Goal: Information Seeking & Learning: Check status

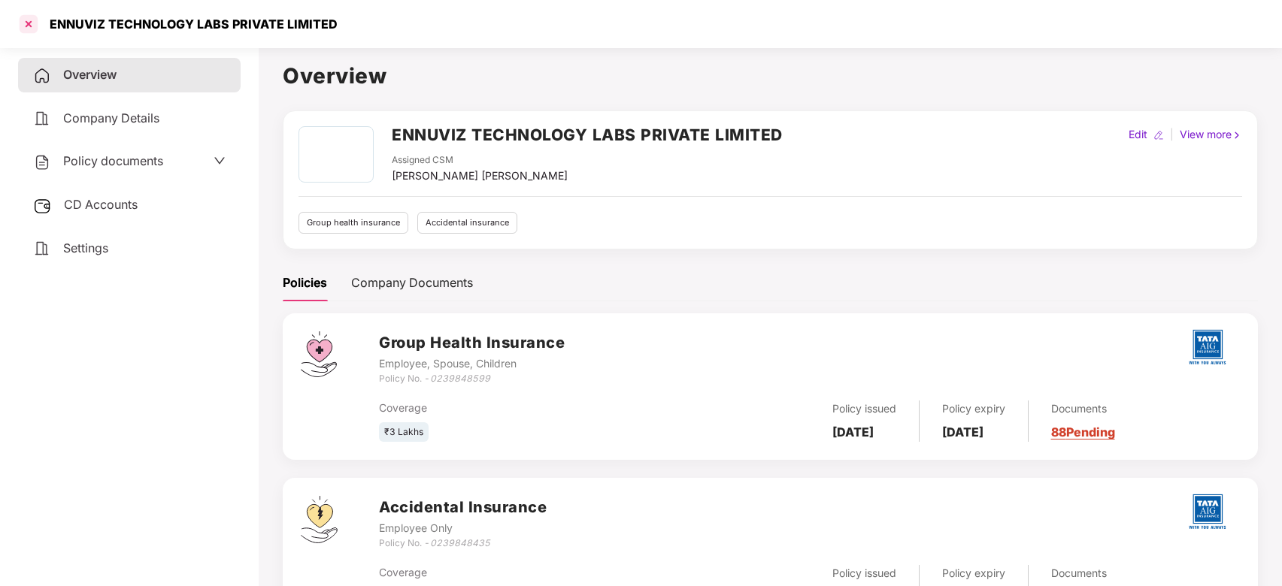
scroll to position [74, 0]
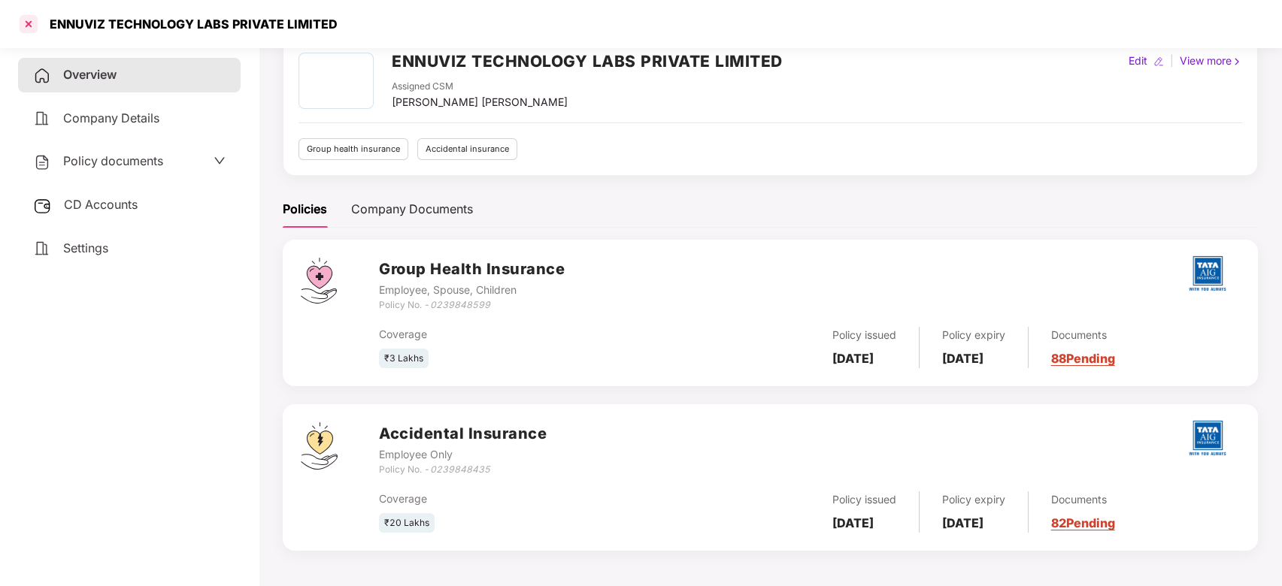
click at [27, 15] on div at bounding box center [29, 24] width 24 height 24
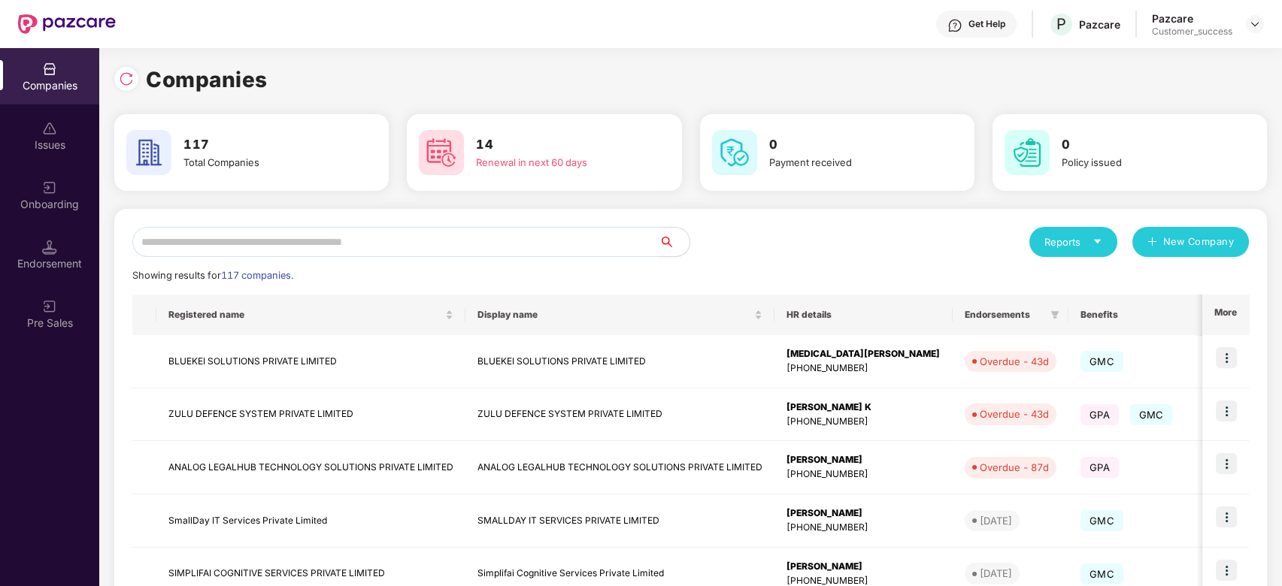
scroll to position [0, 0]
click at [271, 237] on input "text" at bounding box center [395, 242] width 527 height 30
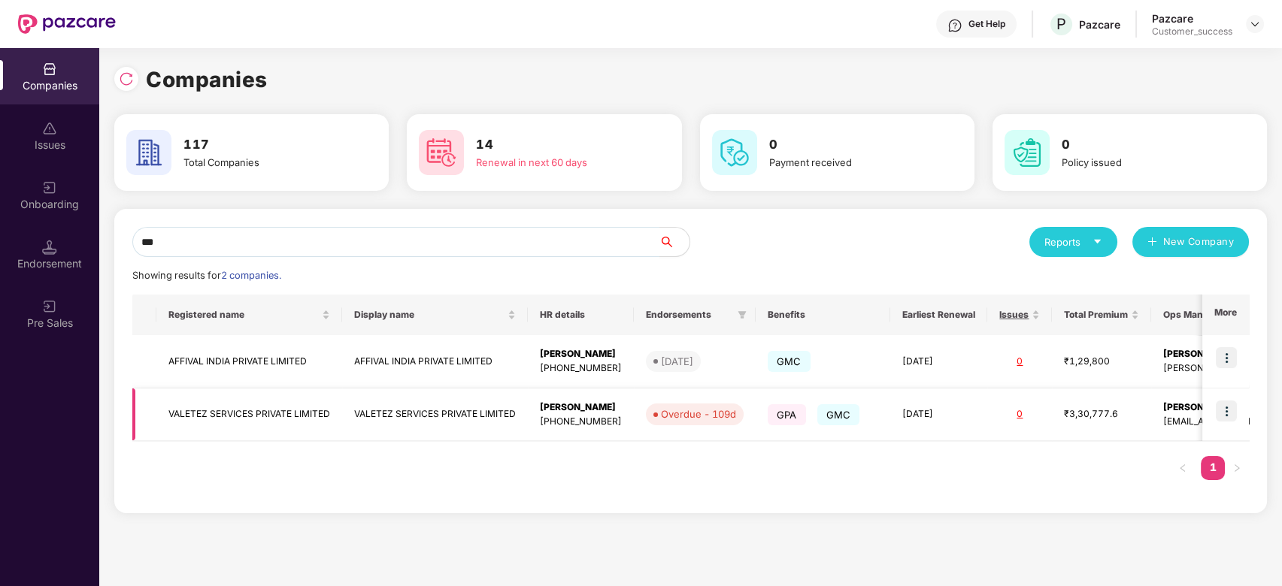
type input "***"
click at [319, 410] on td "VALETEZ SERVICES PRIVATE LIMITED" at bounding box center [249, 415] width 186 height 53
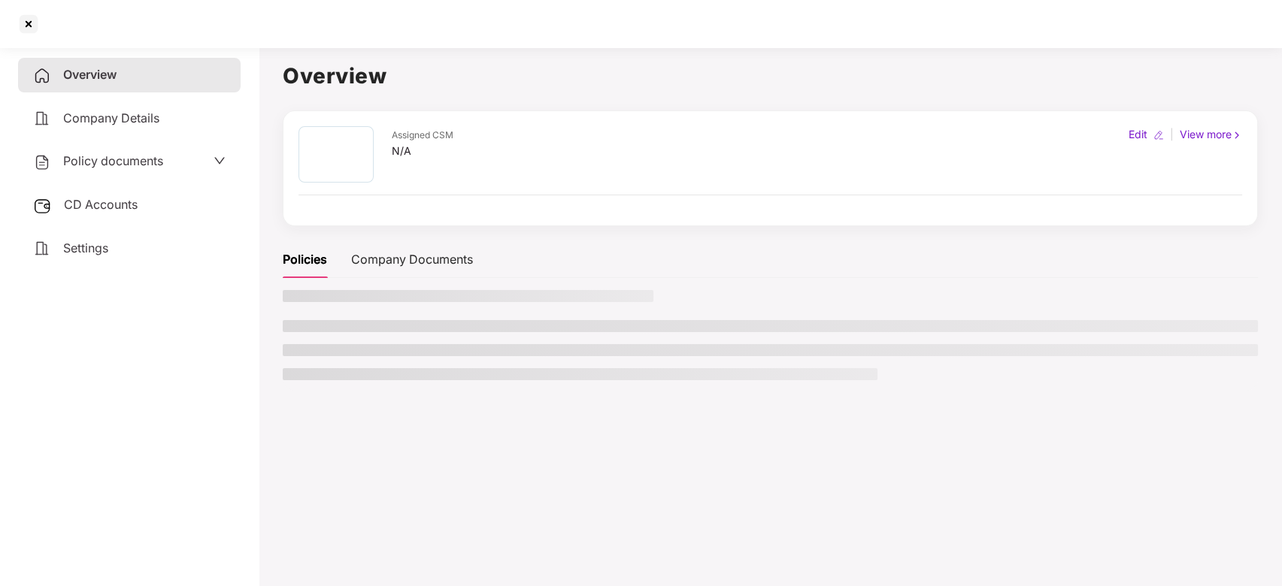
click at [319, 410] on main "Overview Assigned CSM N/A Edit | View more Policies Company Documents" at bounding box center [770, 334] width 1023 height 586
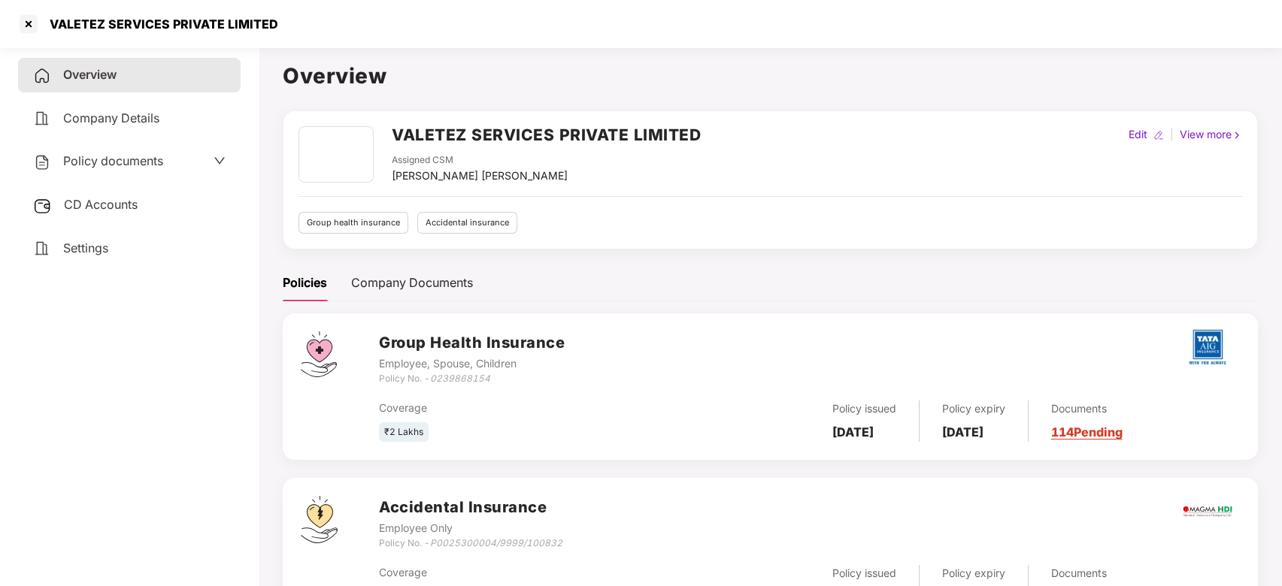
scroll to position [74, 0]
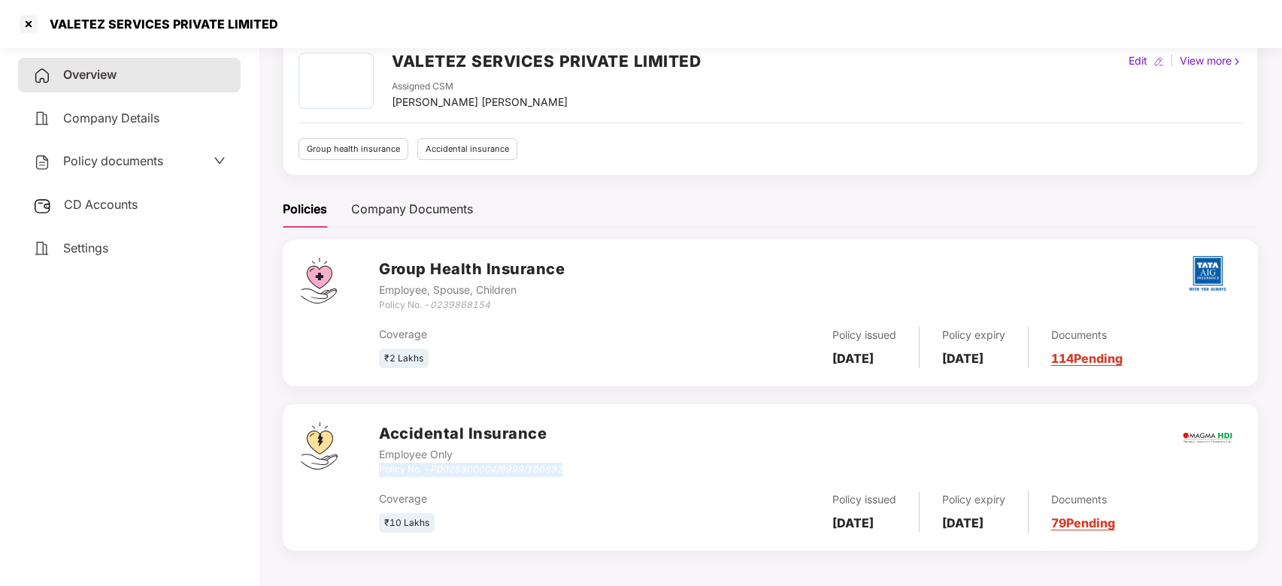
drag, startPoint x: 565, startPoint y: 466, endPoint x: 379, endPoint y: 472, distance: 185.8
click at [379, 472] on div "Accidental Insurance Employee Only Policy No. - P0025300004/9999/100832" at bounding box center [809, 449] width 861 height 54
copy div "Policy No. - P0025300004/9999/100832"
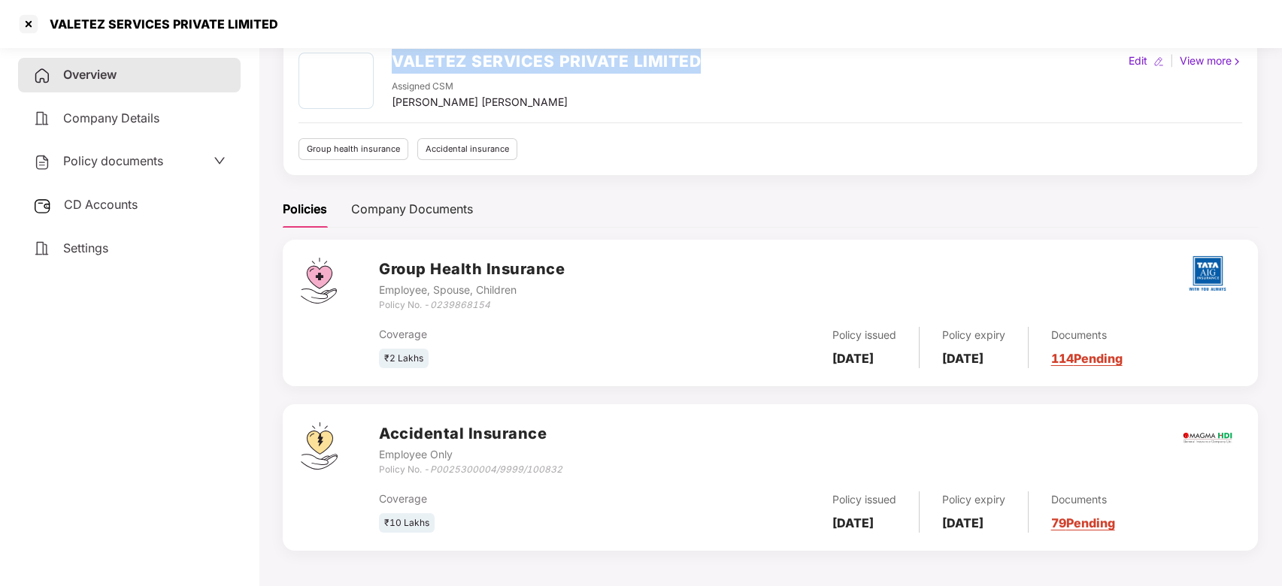
drag, startPoint x: 693, startPoint y: 61, endPoint x: 396, endPoint y: 57, distance: 296.9
click at [396, 57] on h2 "VALETEZ SERVICES PRIVATE LIMITED" at bounding box center [546, 61] width 309 height 25
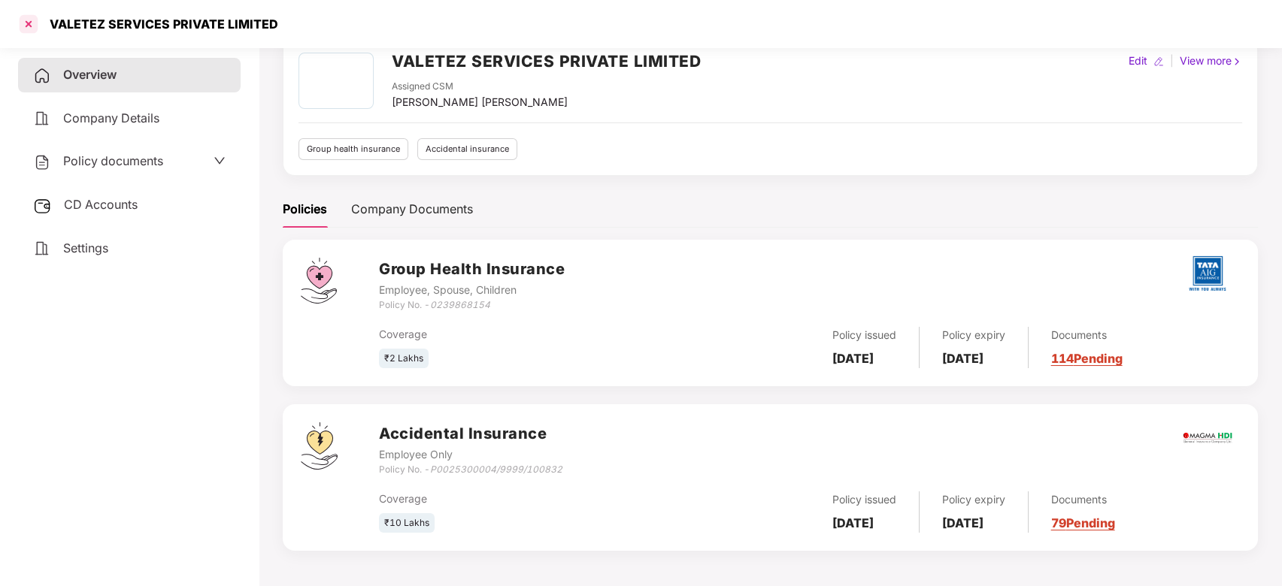
click at [18, 25] on div at bounding box center [29, 24] width 24 height 24
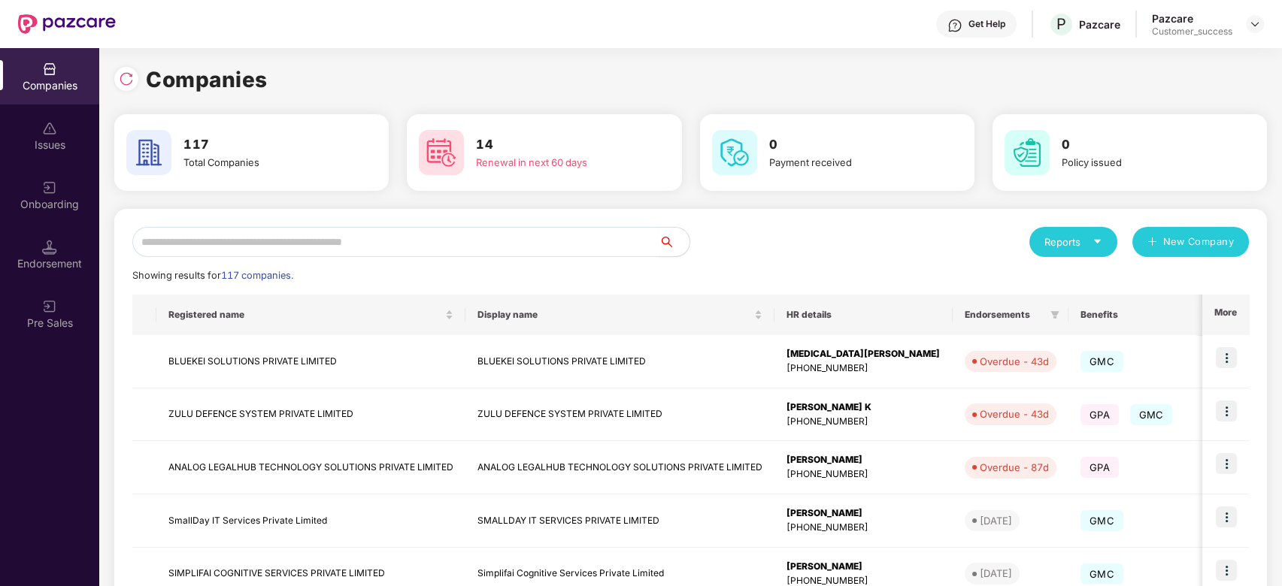
scroll to position [0, 0]
click at [290, 240] on input "text" at bounding box center [395, 242] width 527 height 30
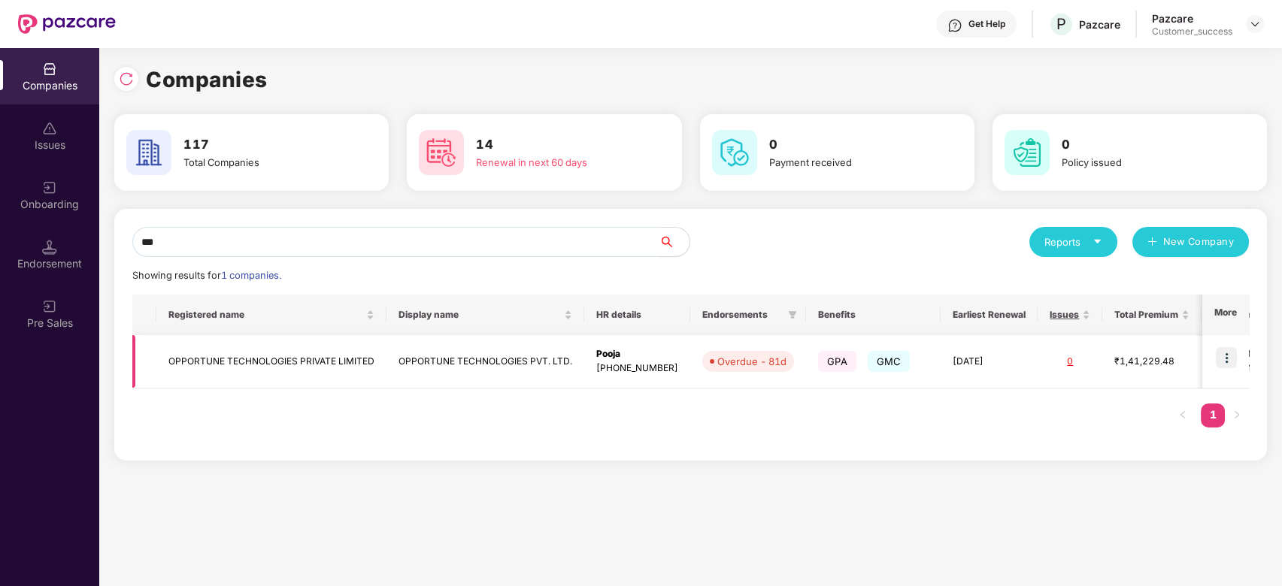
type input "***"
click at [271, 372] on td "OPPORTUNE TECHNOLOGIES PRIVATE LIMITED" at bounding box center [271, 361] width 230 height 53
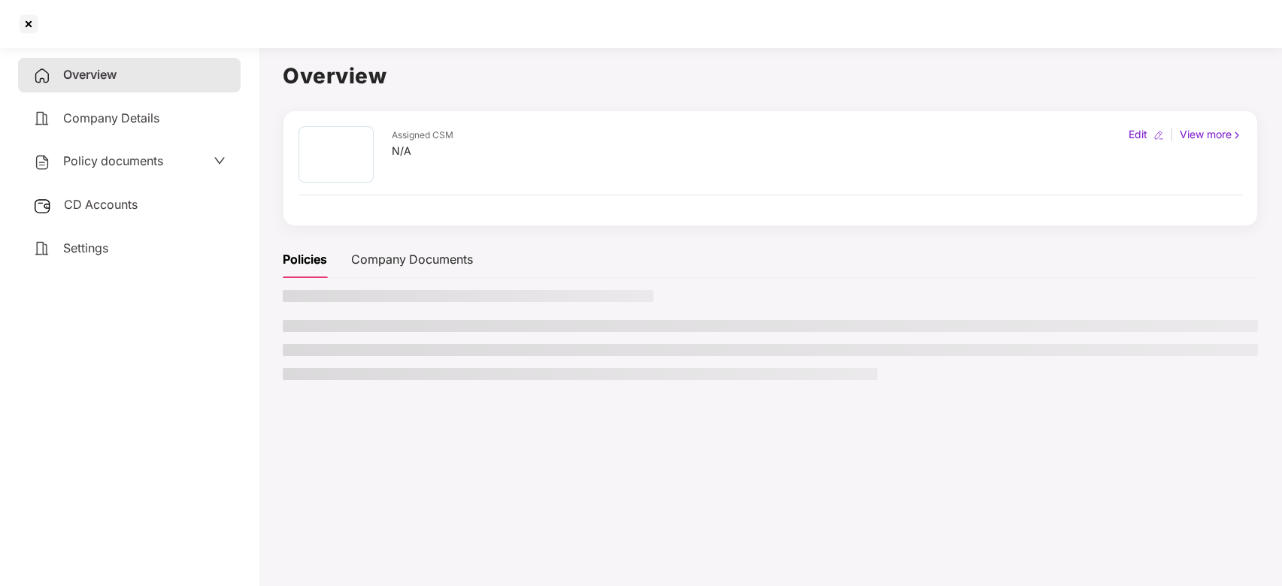
click at [271, 372] on main "Overview Assigned CSM N/A Edit | View more Policies Company Documents" at bounding box center [770, 334] width 1023 height 586
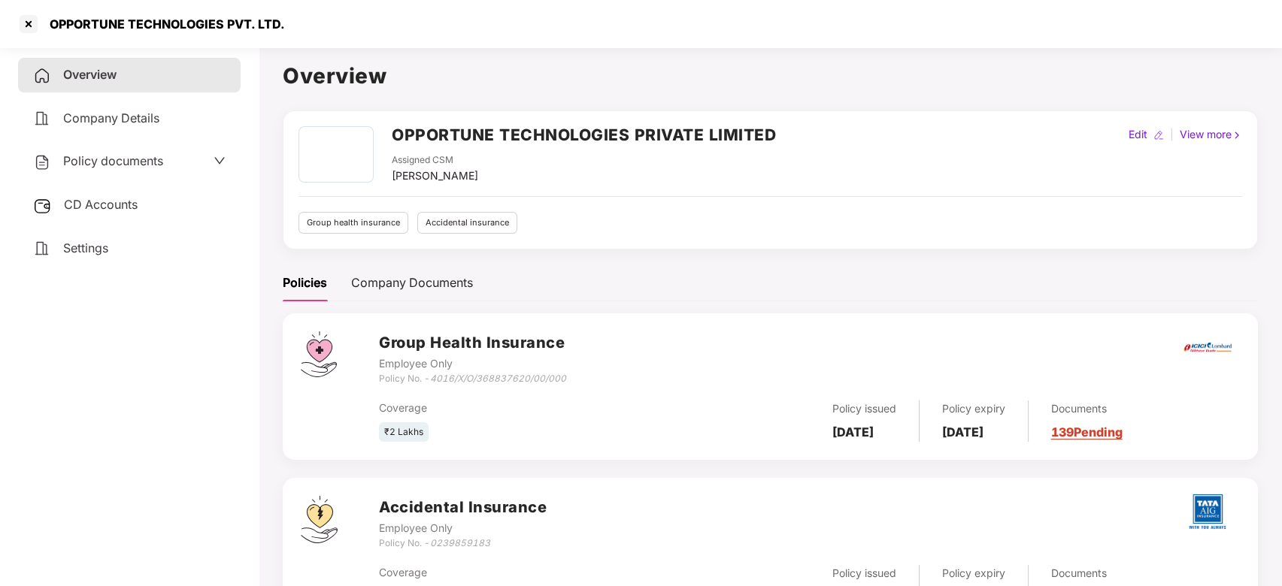
scroll to position [74, 0]
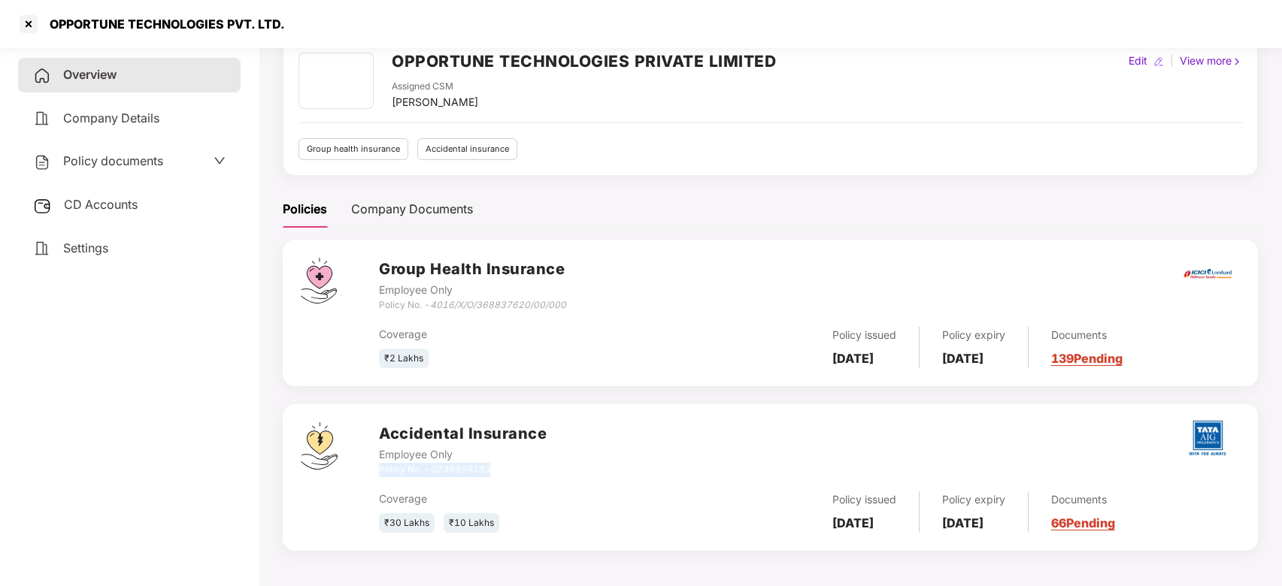
drag, startPoint x: 505, startPoint y: 466, endPoint x: 379, endPoint y: 464, distance: 126.3
click at [379, 464] on div "Policy No. - 0239859183" at bounding box center [463, 470] width 168 height 14
copy div "Policy No. - 0239859183"
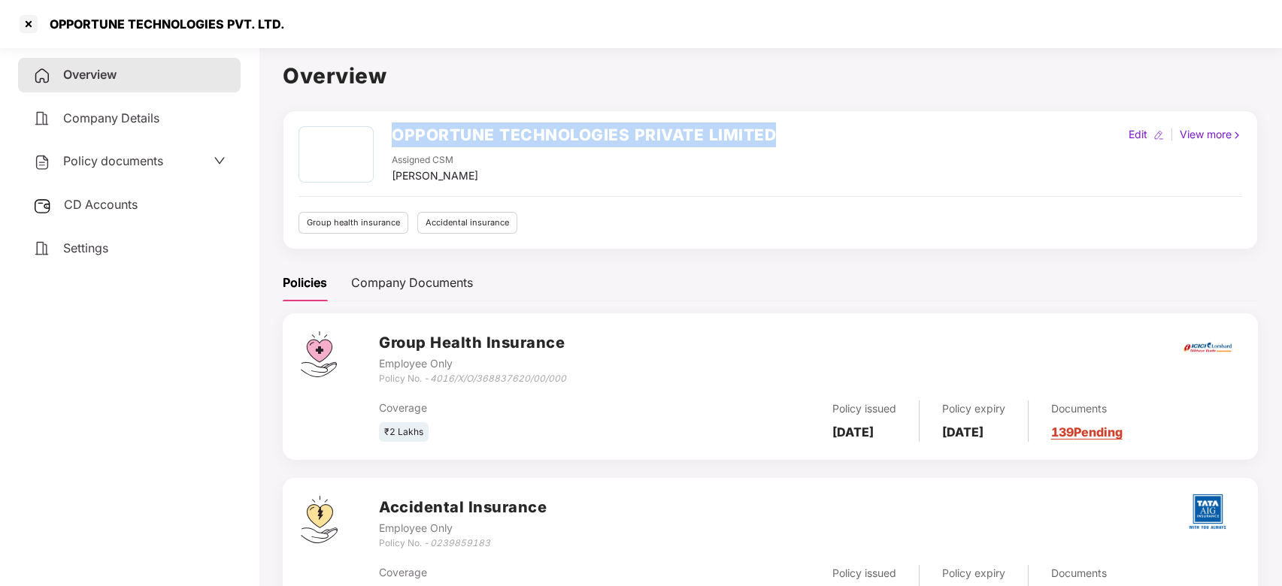
drag, startPoint x: 773, startPoint y: 132, endPoint x: 392, endPoint y: 126, distance: 380.4
click at [392, 126] on h2 "OPPORTUNE TECHNOLOGIES PRIVATE LIMITED" at bounding box center [584, 135] width 384 height 25
copy h2 "OPPORTUNE TECHNOLOGIES PRIVATE LIMITED"
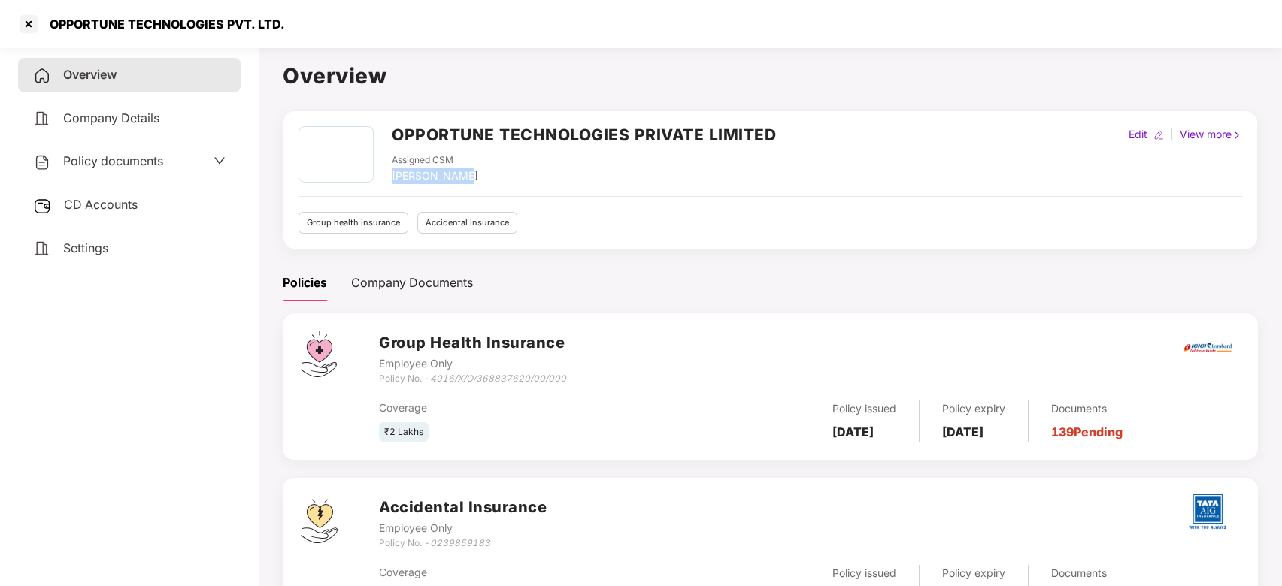
drag, startPoint x: 465, startPoint y: 173, endPoint x: 392, endPoint y: 180, distance: 72.5
click at [392, 180] on div "Assigned CSM [PERSON_NAME]" at bounding box center [584, 168] width 384 height 31
click at [507, 165] on div "Assigned CSM [PERSON_NAME]" at bounding box center [584, 168] width 384 height 31
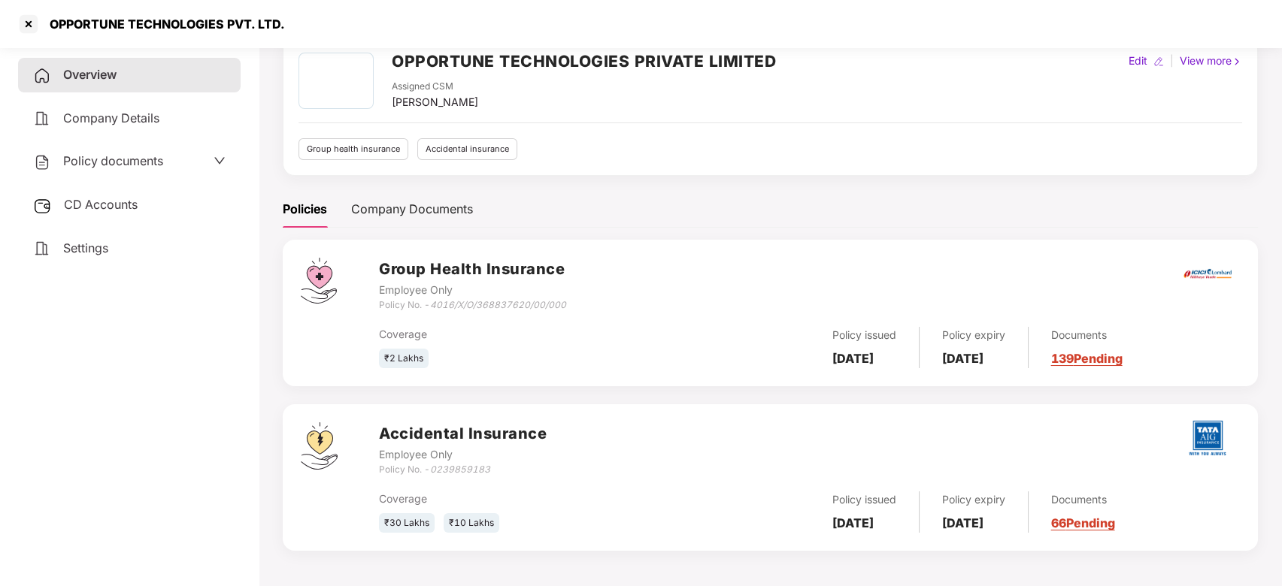
click at [163, 159] on span "Policy documents" at bounding box center [113, 160] width 100 height 15
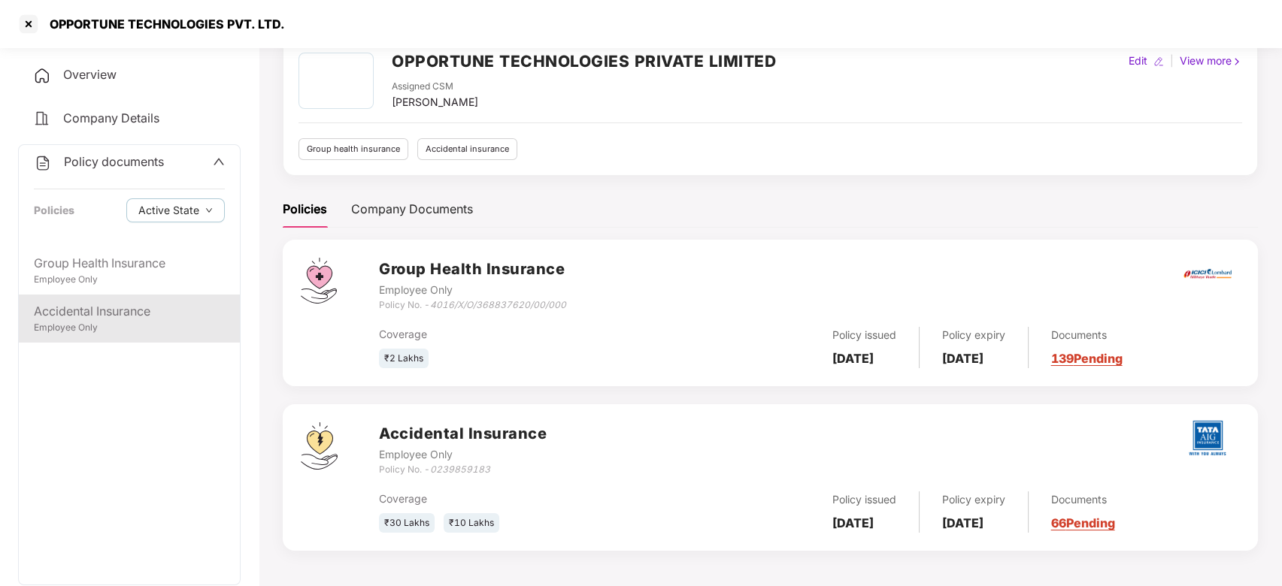
click at [105, 317] on div "Accidental Insurance" at bounding box center [129, 311] width 191 height 19
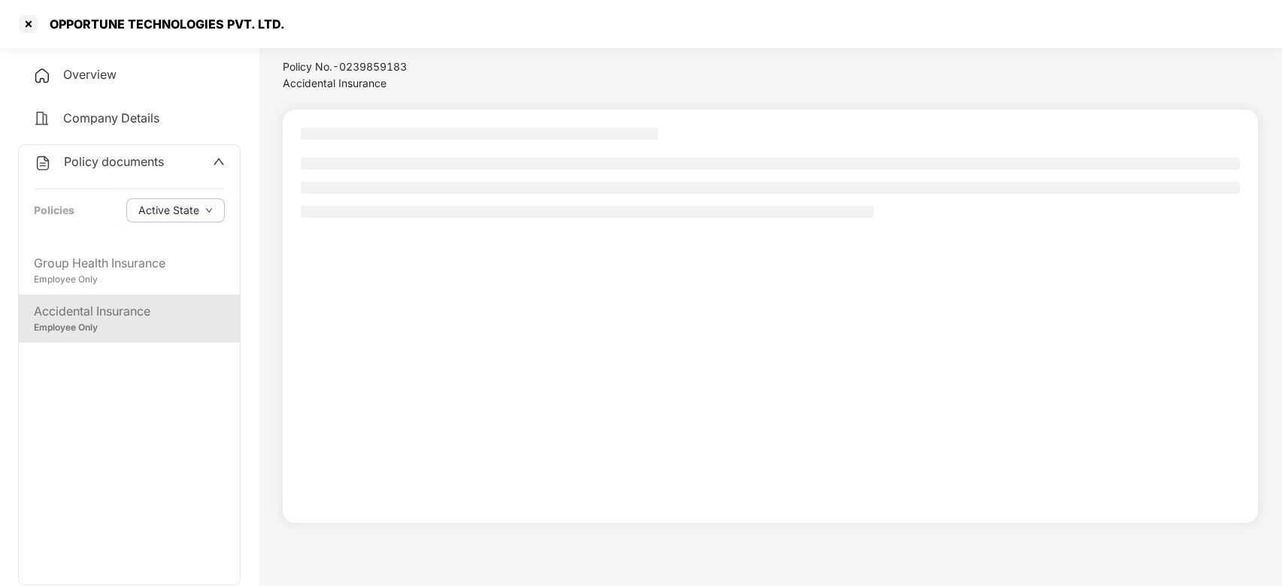
scroll to position [41, 0]
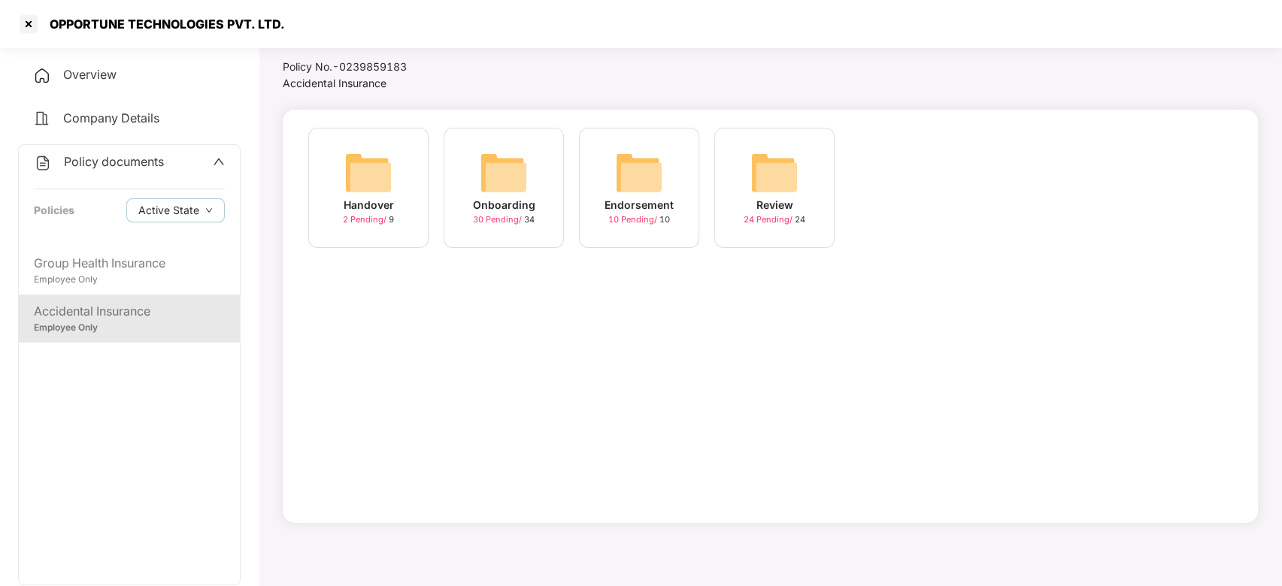
click at [468, 195] on div "Onboarding 30 Pending / 34" at bounding box center [503, 188] width 120 height 120
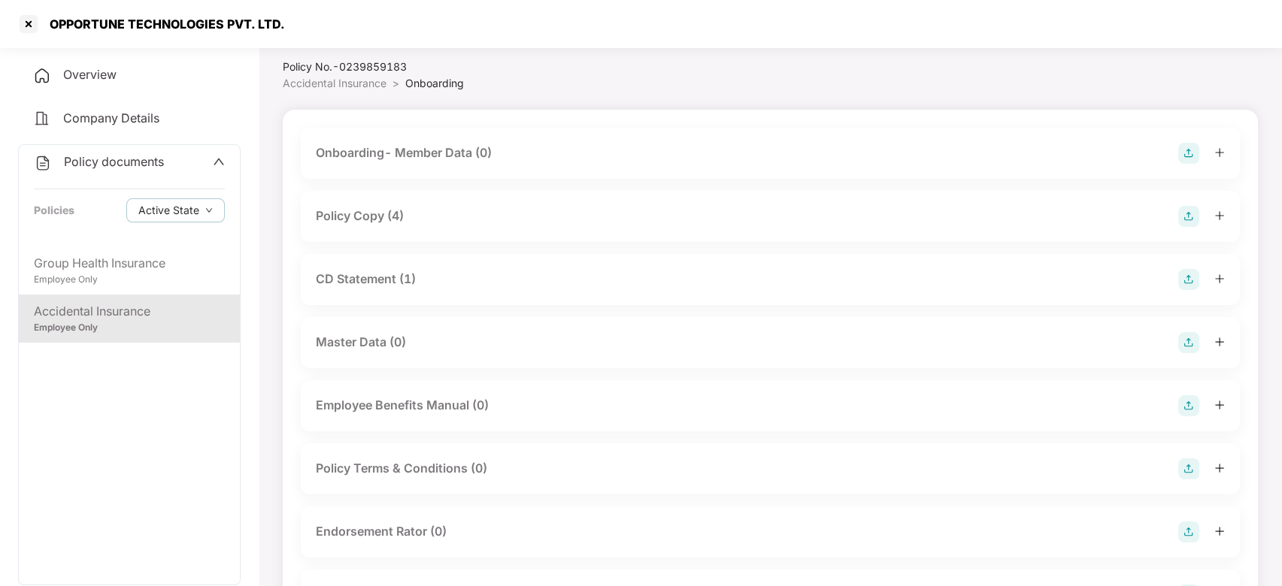
scroll to position [74, 0]
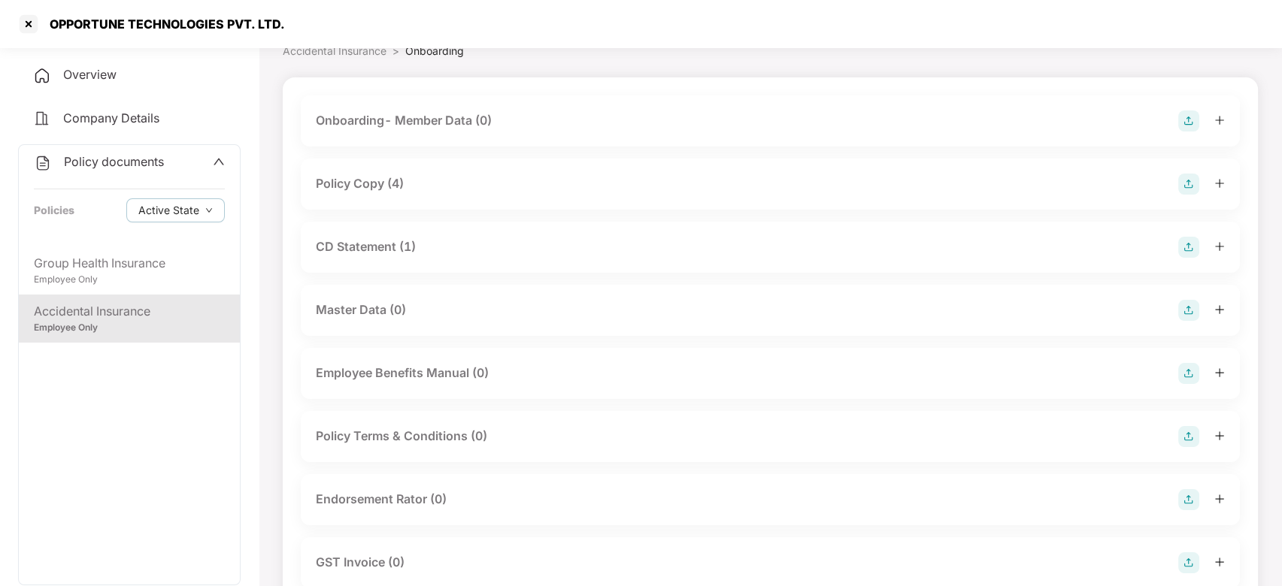
click at [489, 193] on div "Policy Copy (4)" at bounding box center [770, 184] width 909 height 21
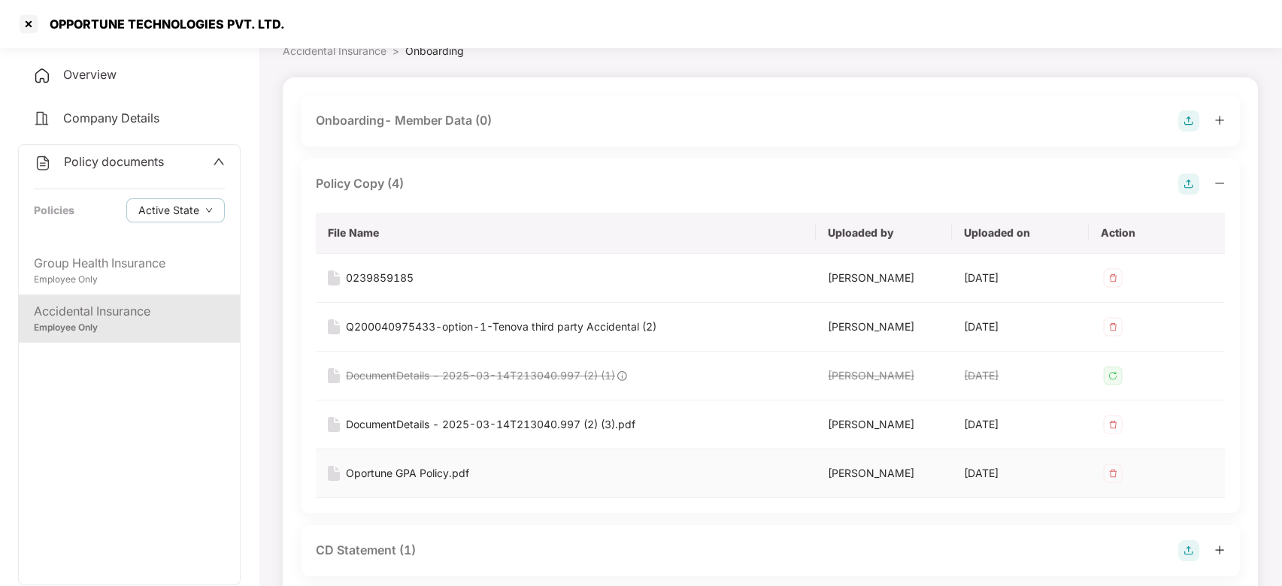
click at [417, 471] on div "Oportune GPA Policy.pdf" at bounding box center [407, 473] width 123 height 17
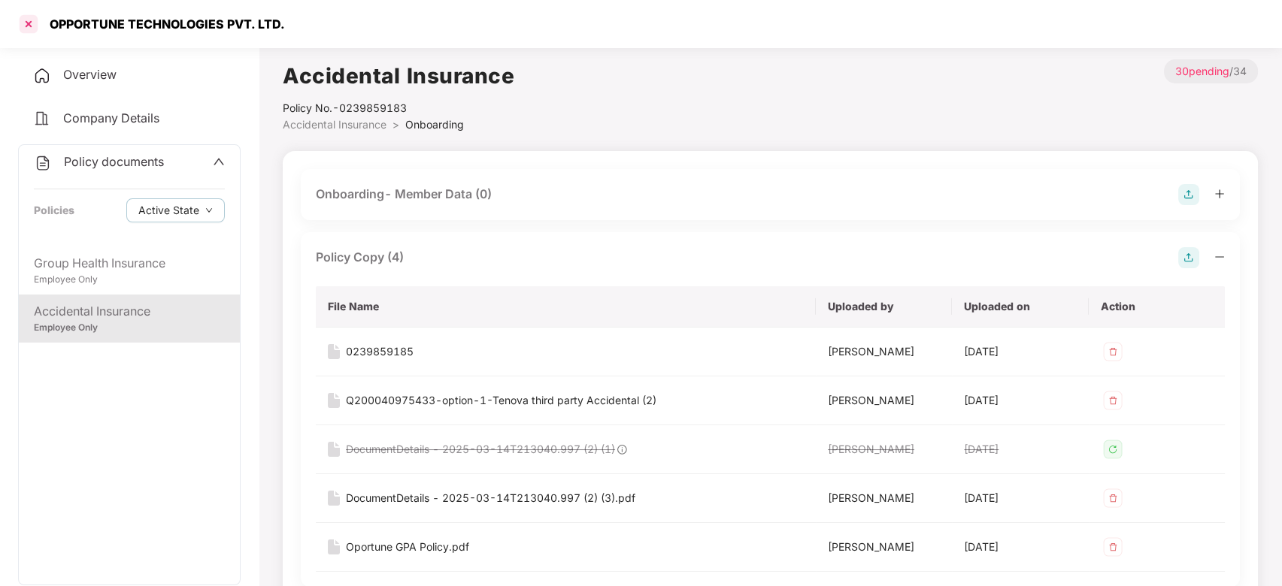
click at [29, 27] on div at bounding box center [29, 24] width 24 height 24
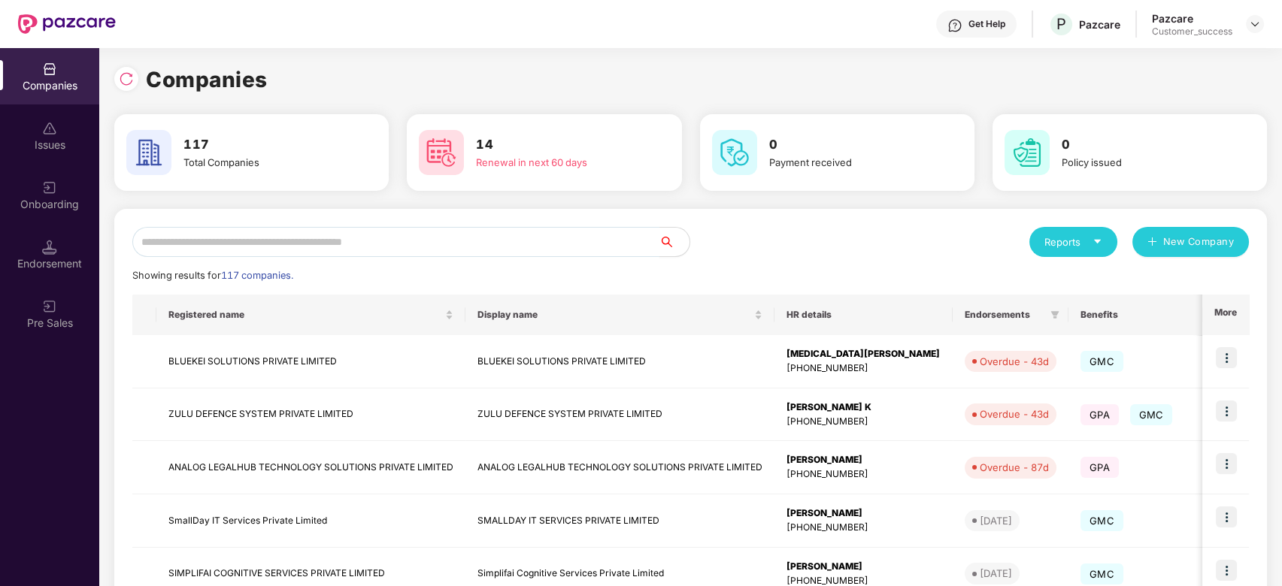
click at [282, 244] on input "text" at bounding box center [395, 242] width 527 height 30
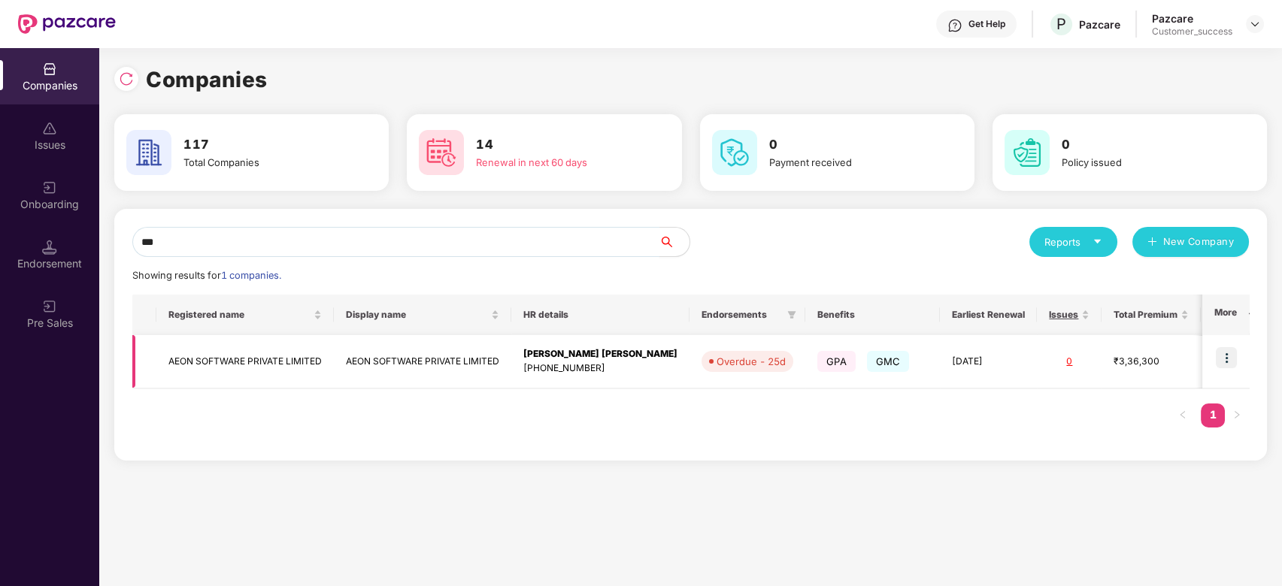
type input "***"
click at [241, 368] on td "AEON SOFTWARE PRIVATE LIMITED" at bounding box center [244, 361] width 177 height 53
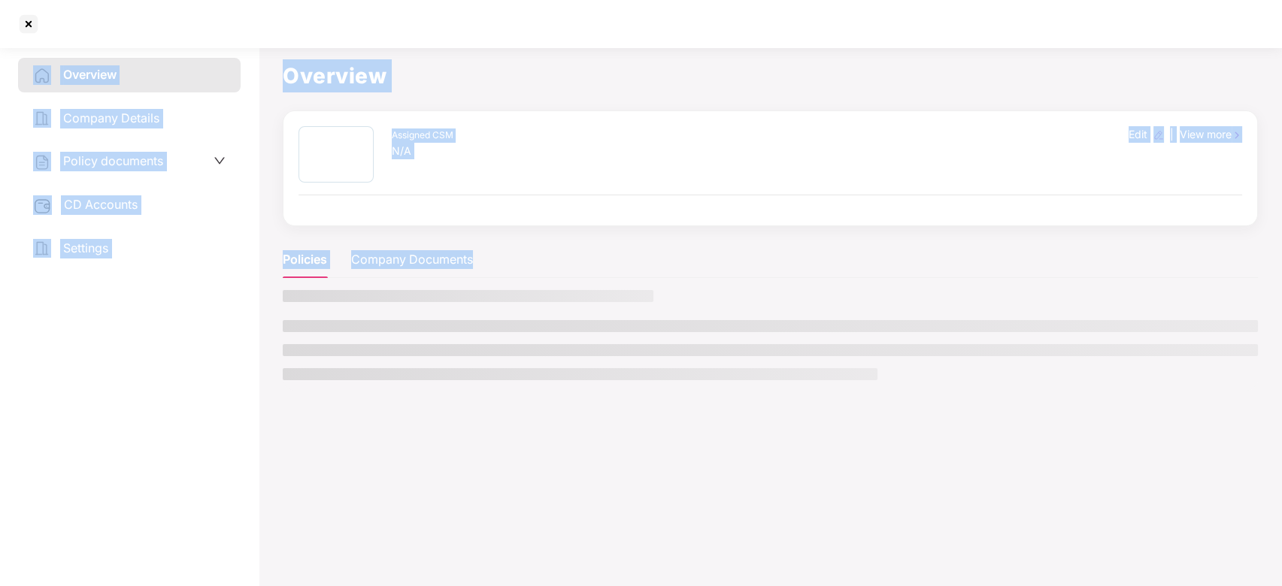
click at [241, 368] on aside "Overview Company Details Policy documents CD Accounts Settings" at bounding box center [129, 313] width 259 height 545
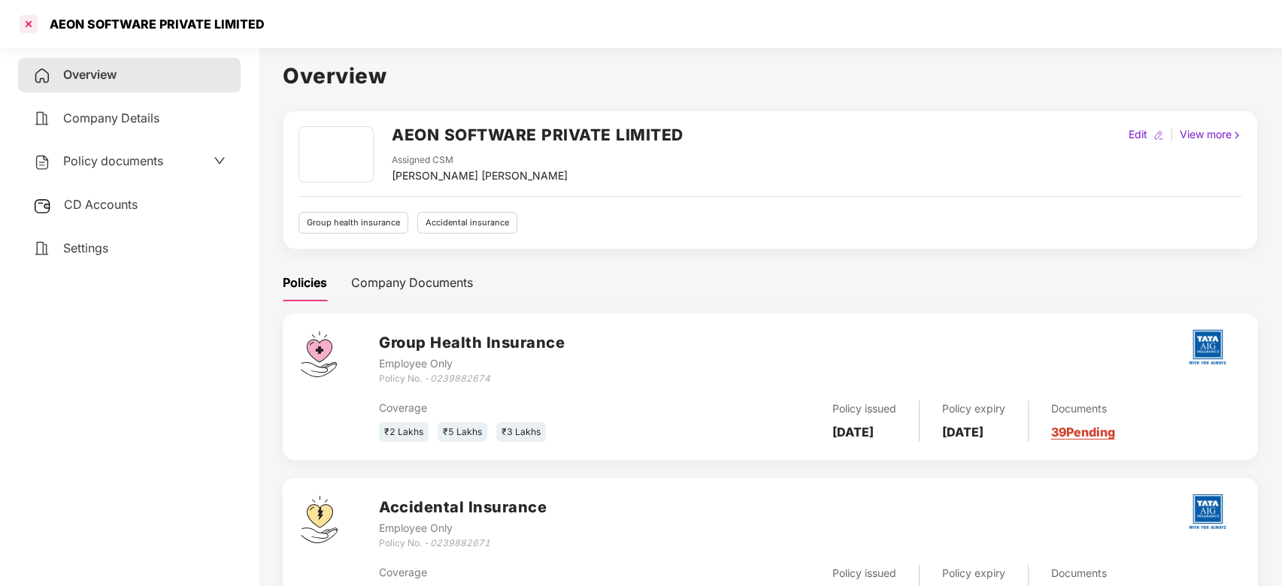
click at [29, 28] on div at bounding box center [29, 24] width 24 height 24
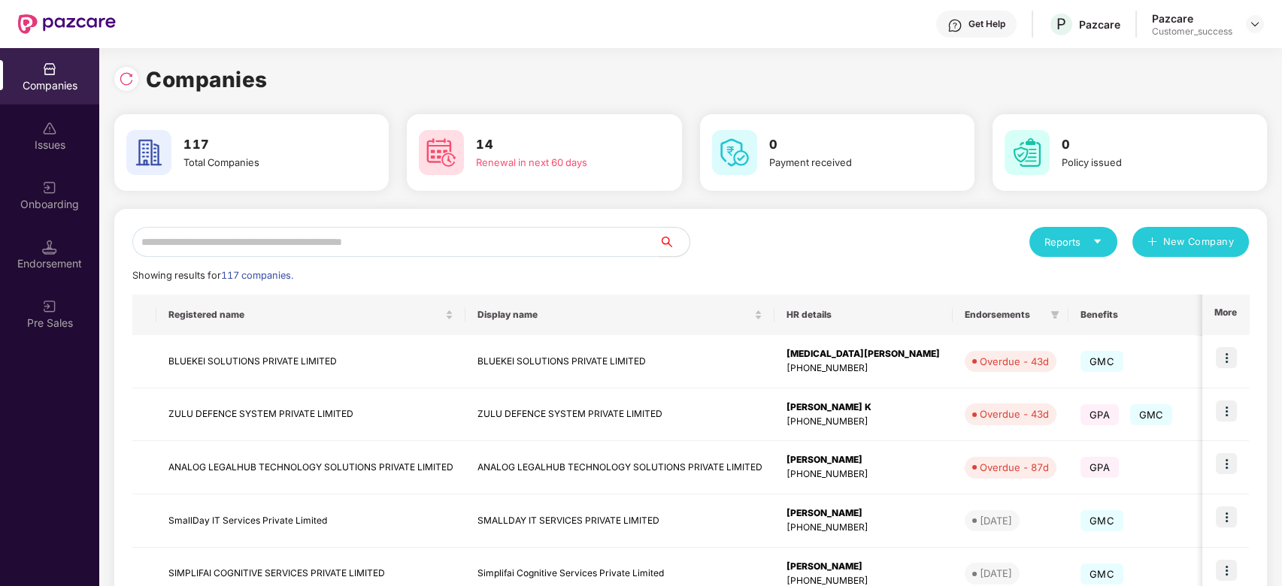
click at [353, 241] on input "text" at bounding box center [395, 242] width 527 height 30
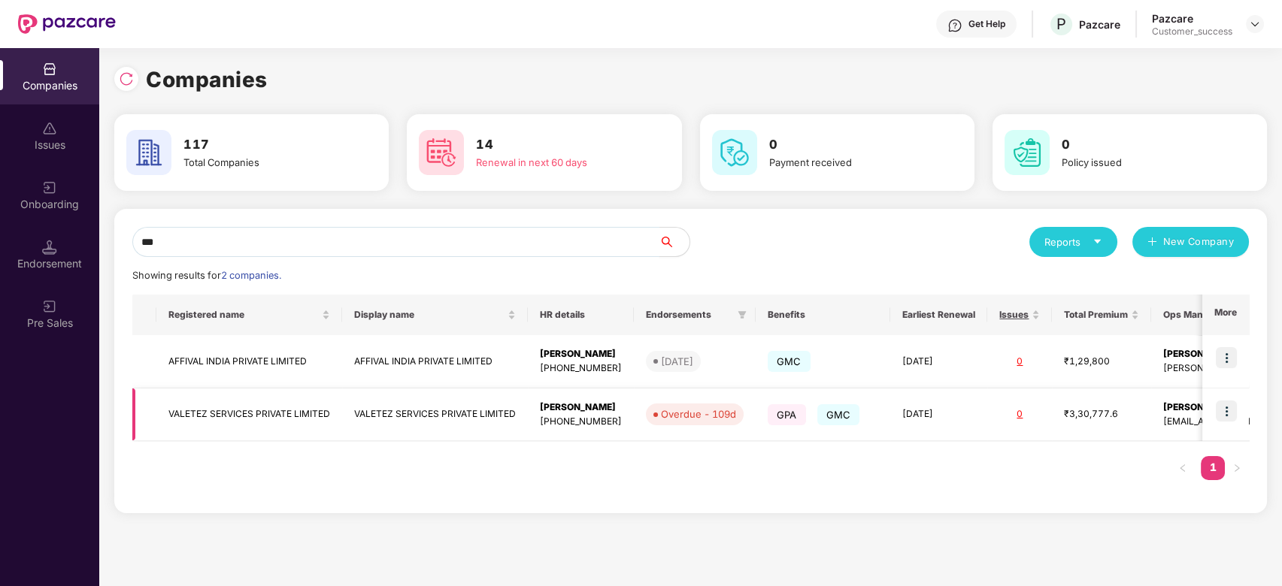
type input "***"
click at [228, 417] on td "VALETEZ SERVICES PRIVATE LIMITED" at bounding box center [249, 415] width 186 height 53
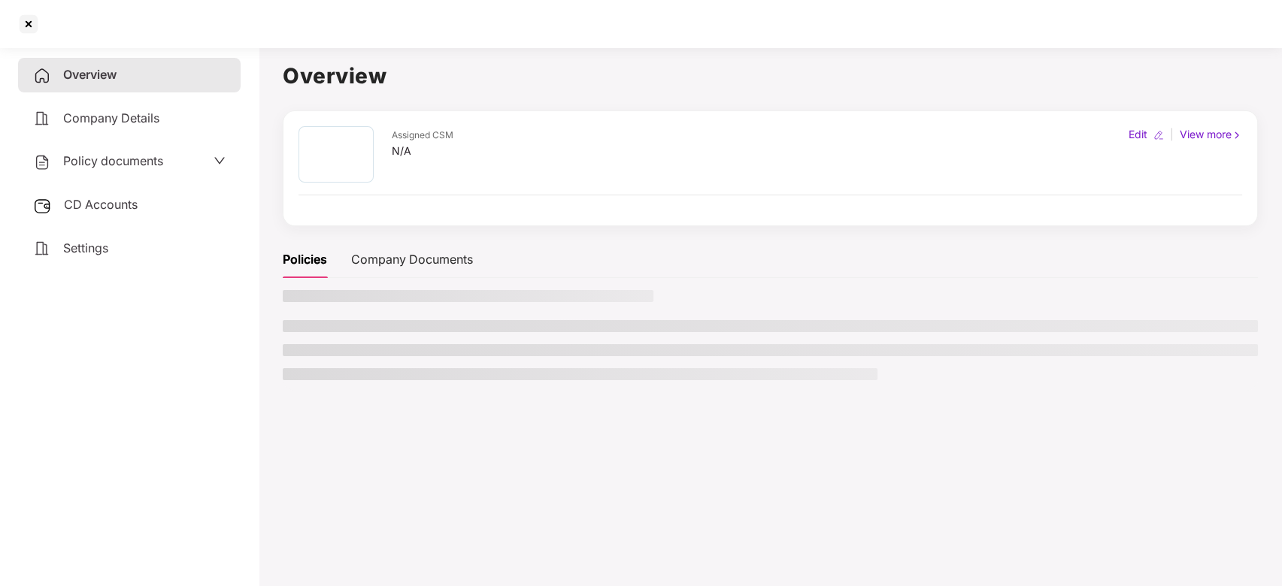
click at [228, 417] on div "Overview Company Details Policy documents CD Accounts Settings" at bounding box center [129, 314] width 222 height 512
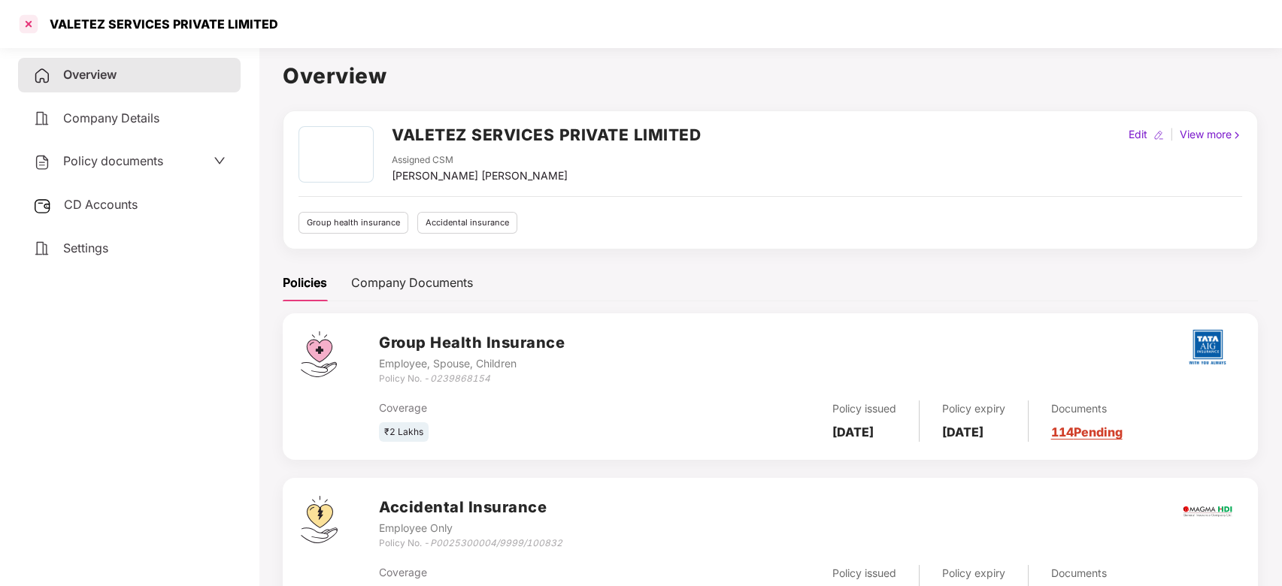
click at [35, 26] on div at bounding box center [29, 24] width 24 height 24
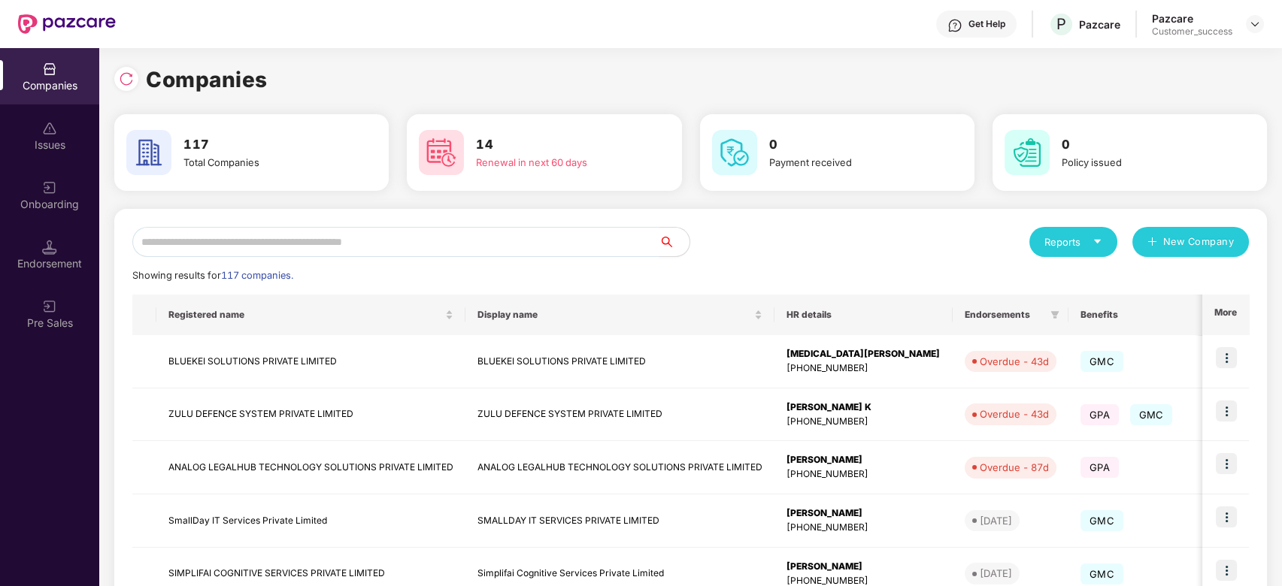
click at [265, 240] on input "text" at bounding box center [395, 242] width 527 height 30
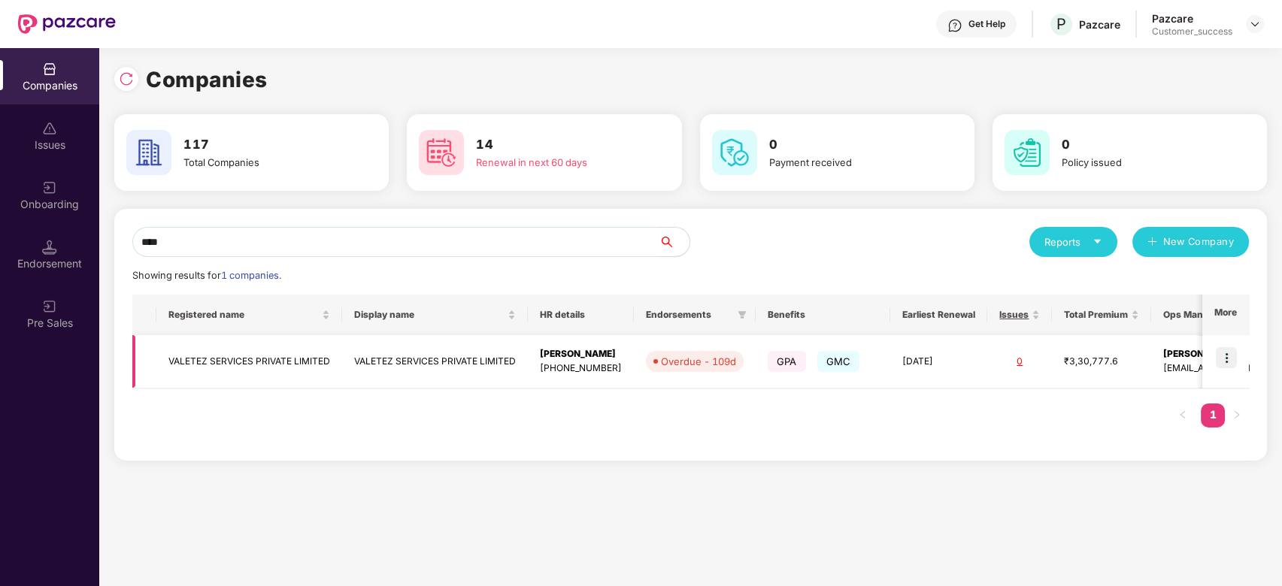
type input "****"
click at [1226, 356] on img at bounding box center [1225, 357] width 21 height 21
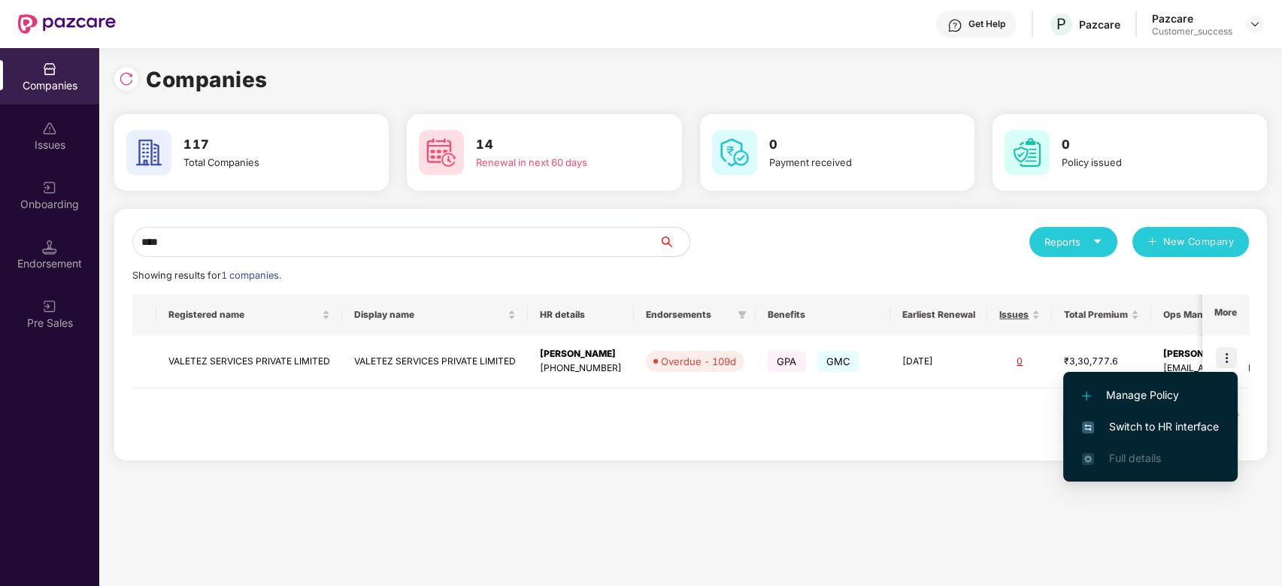
click at [1131, 425] on span "Switch to HR interface" at bounding box center [1150, 427] width 137 height 17
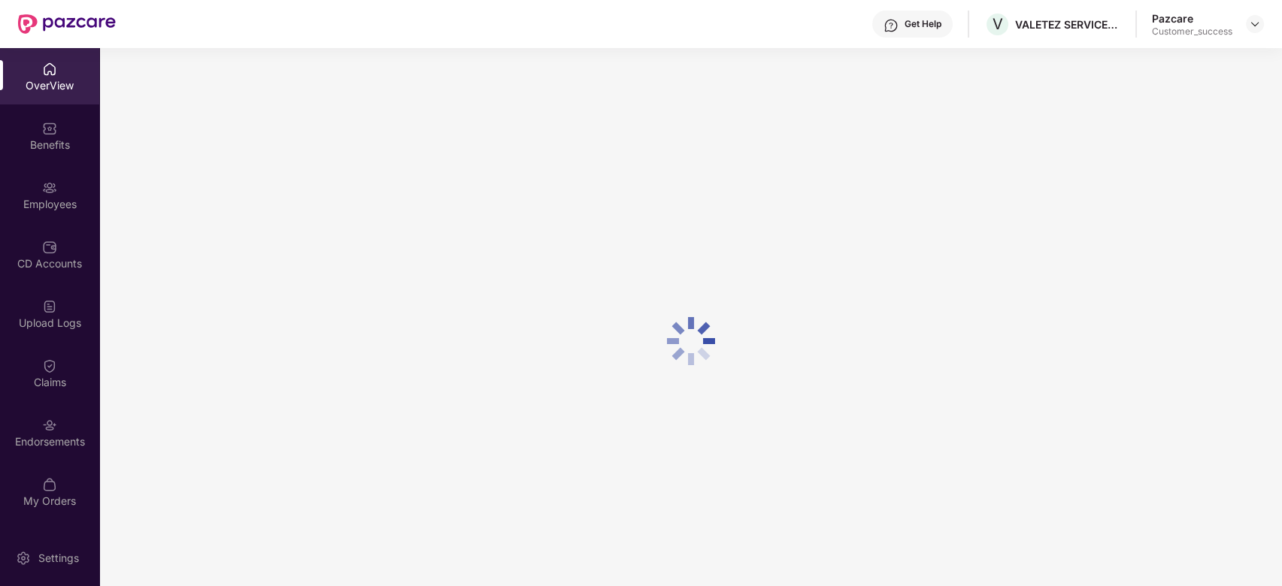
click at [640, 378] on div at bounding box center [690, 341] width 1182 height 586
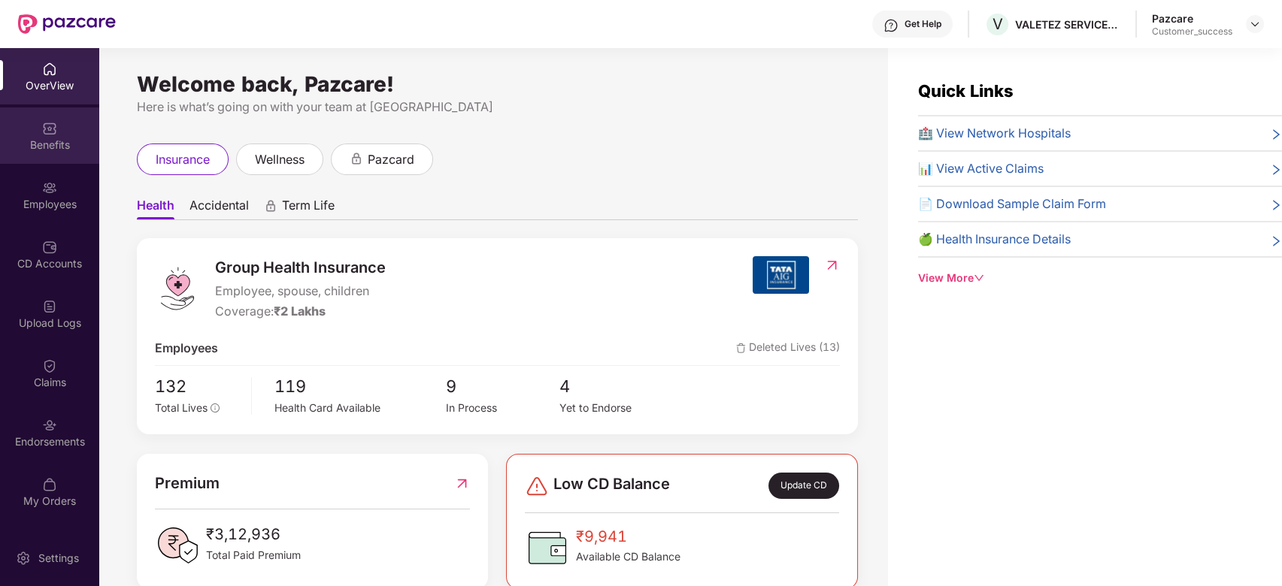
click at [47, 138] on div "Benefits" at bounding box center [49, 145] width 99 height 15
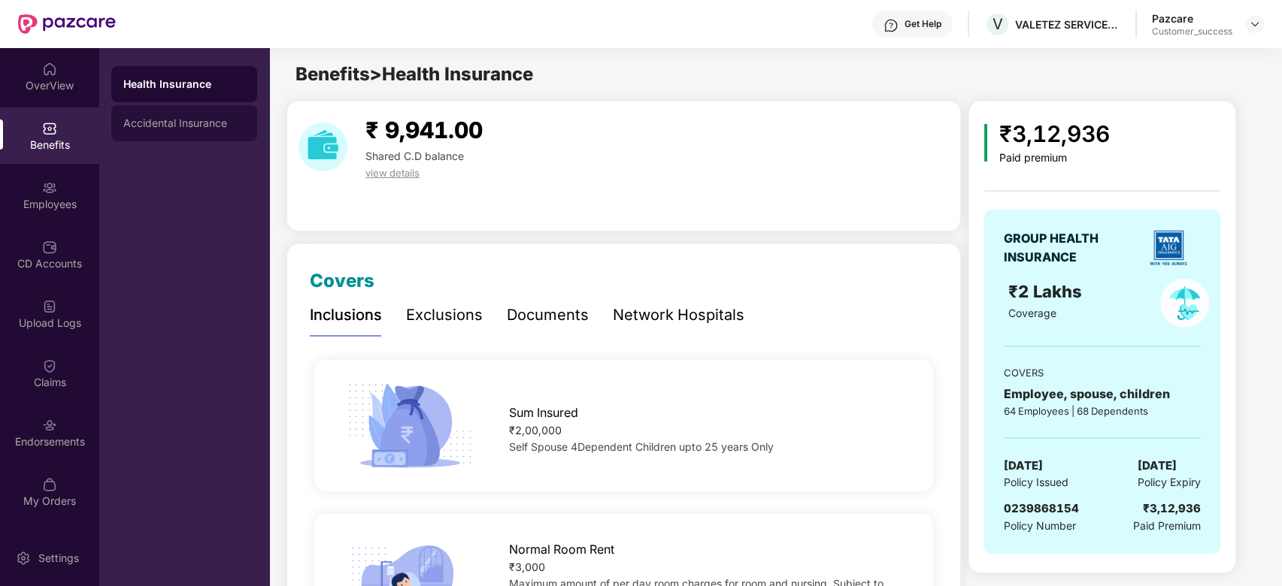
click at [150, 135] on div "Accidental Insurance" at bounding box center [184, 123] width 146 height 36
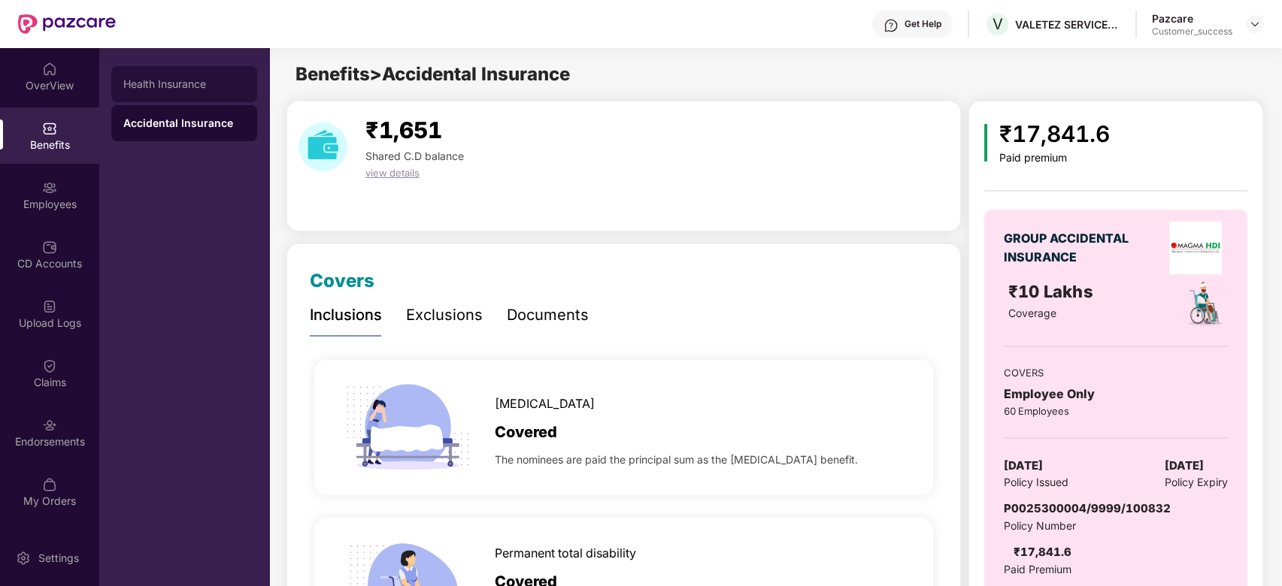
click at [185, 87] on div "Health Insurance" at bounding box center [184, 84] width 122 height 12
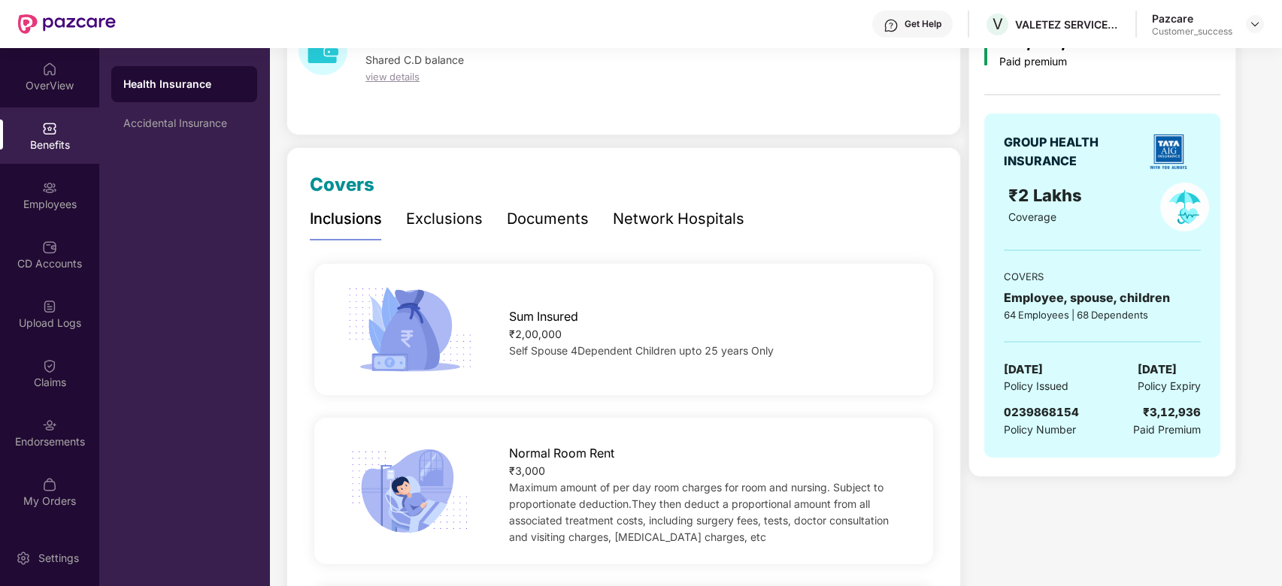
scroll to position [10, 0]
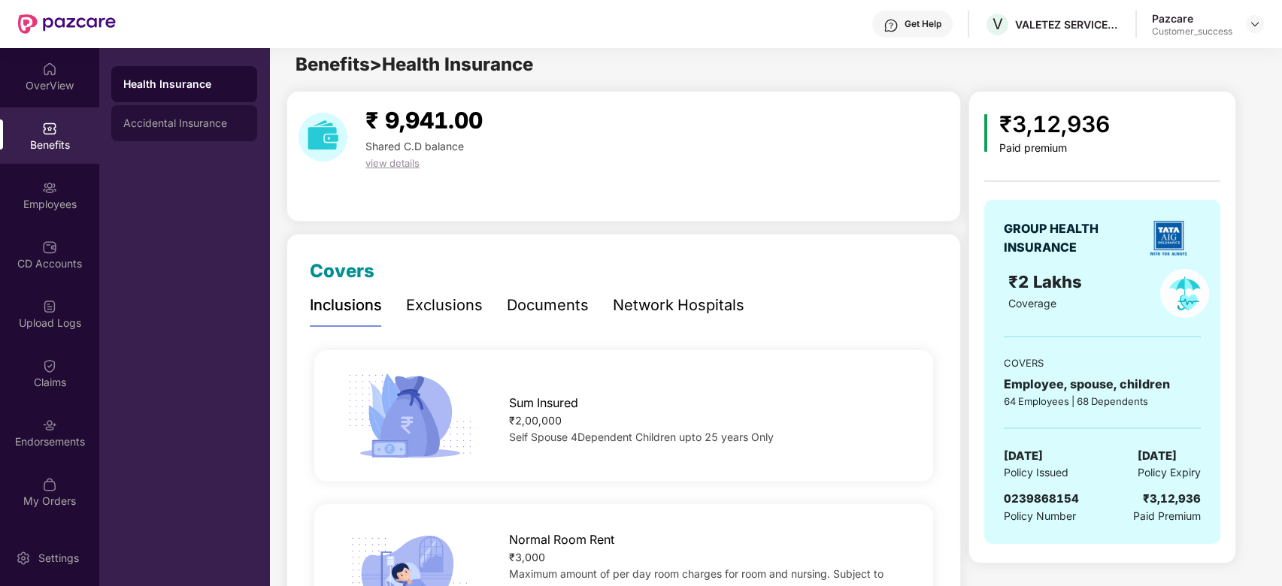
click at [189, 117] on div "Accidental Insurance" at bounding box center [184, 123] width 122 height 12
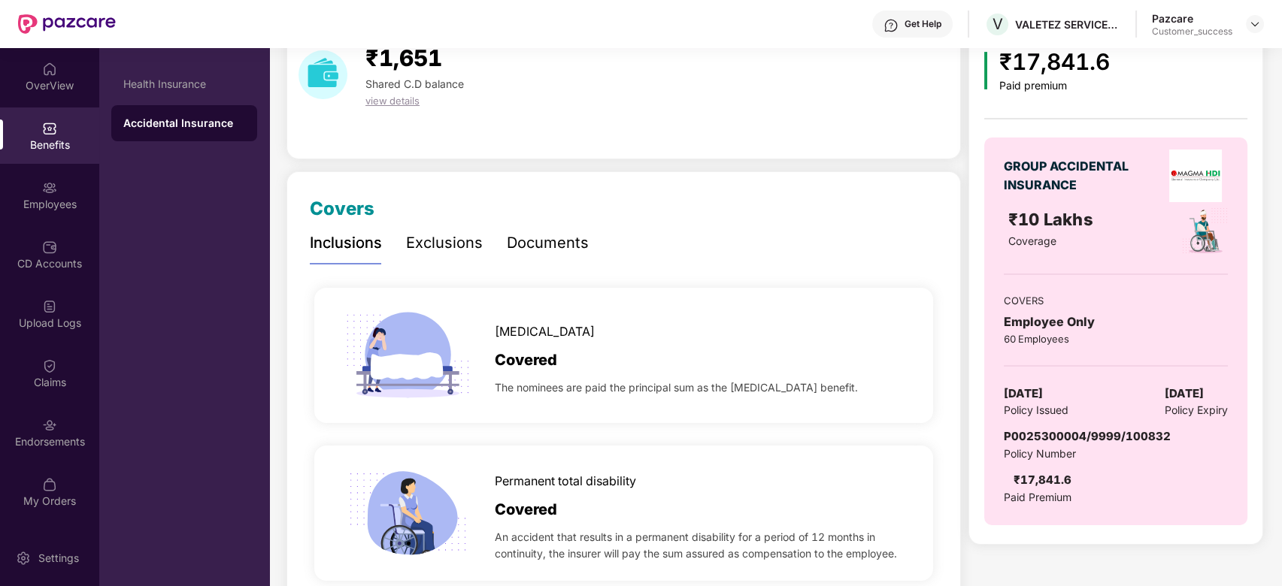
scroll to position [0, 0]
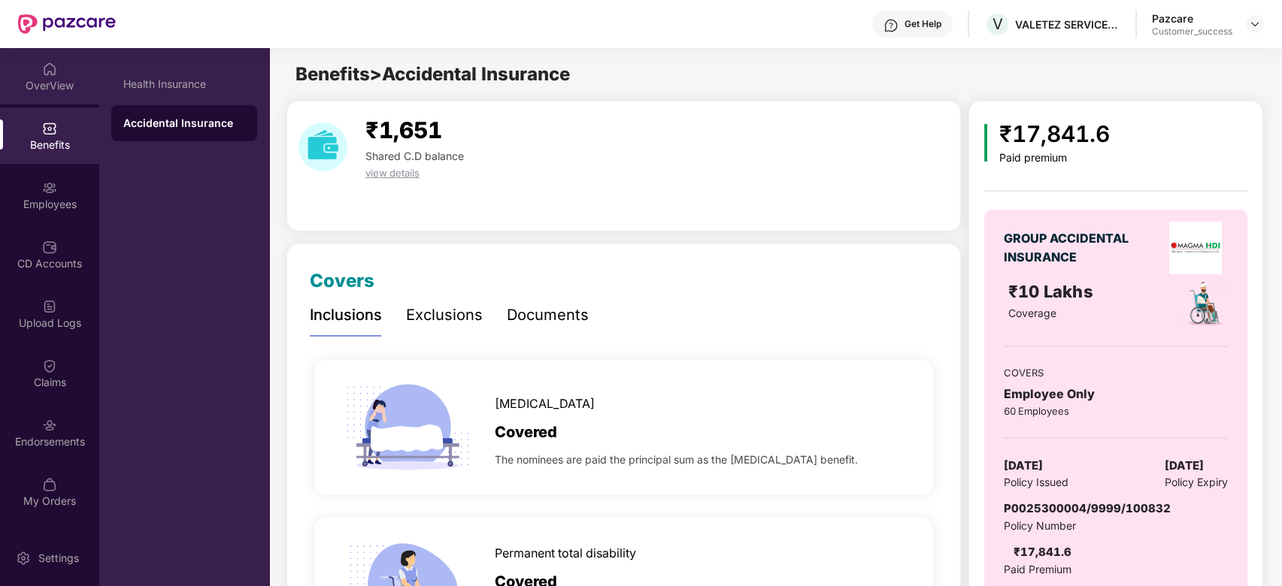
click at [58, 86] on div "OverView" at bounding box center [49, 85] width 99 height 15
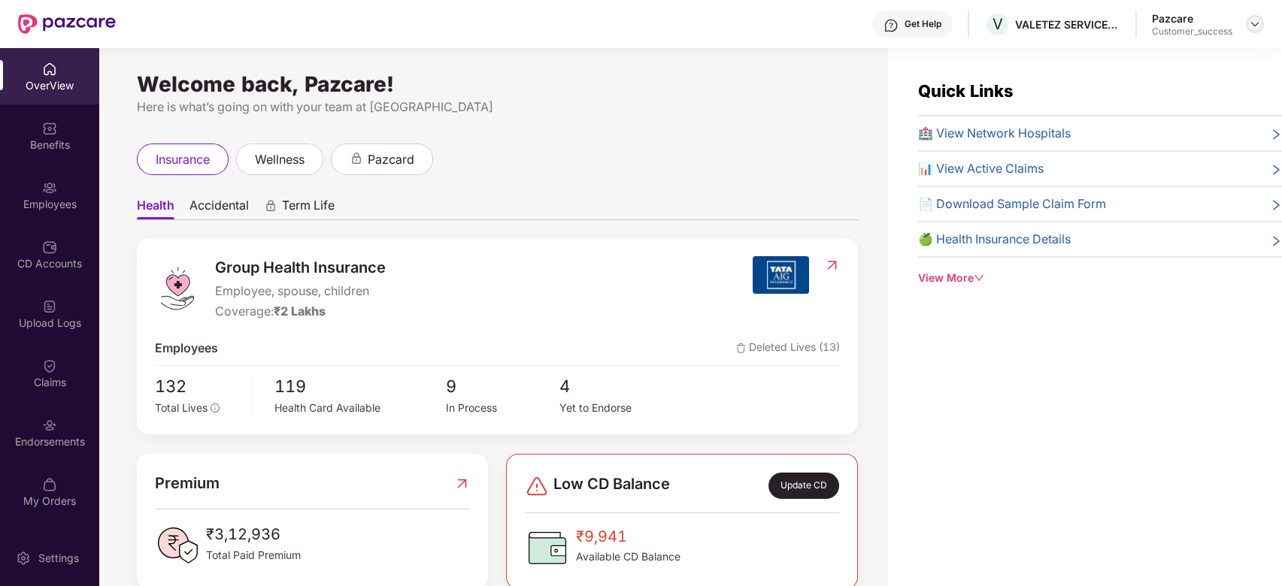
click at [1246, 23] on div at bounding box center [1255, 24] width 18 height 18
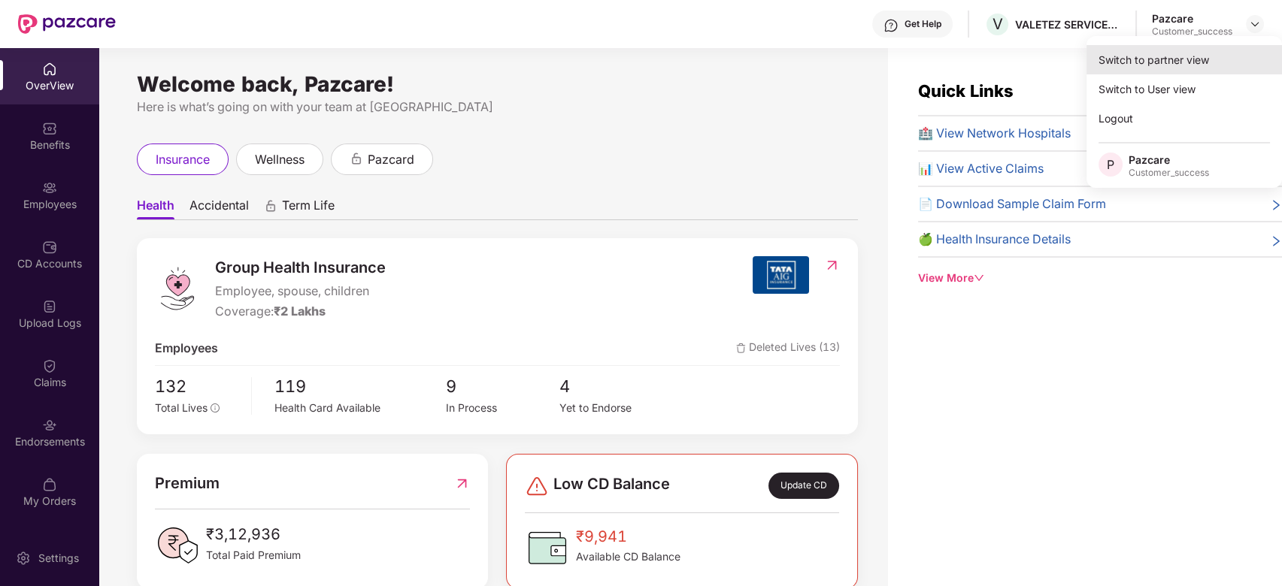
click at [1163, 69] on div "Switch to partner view" at bounding box center [1183, 59] width 195 height 29
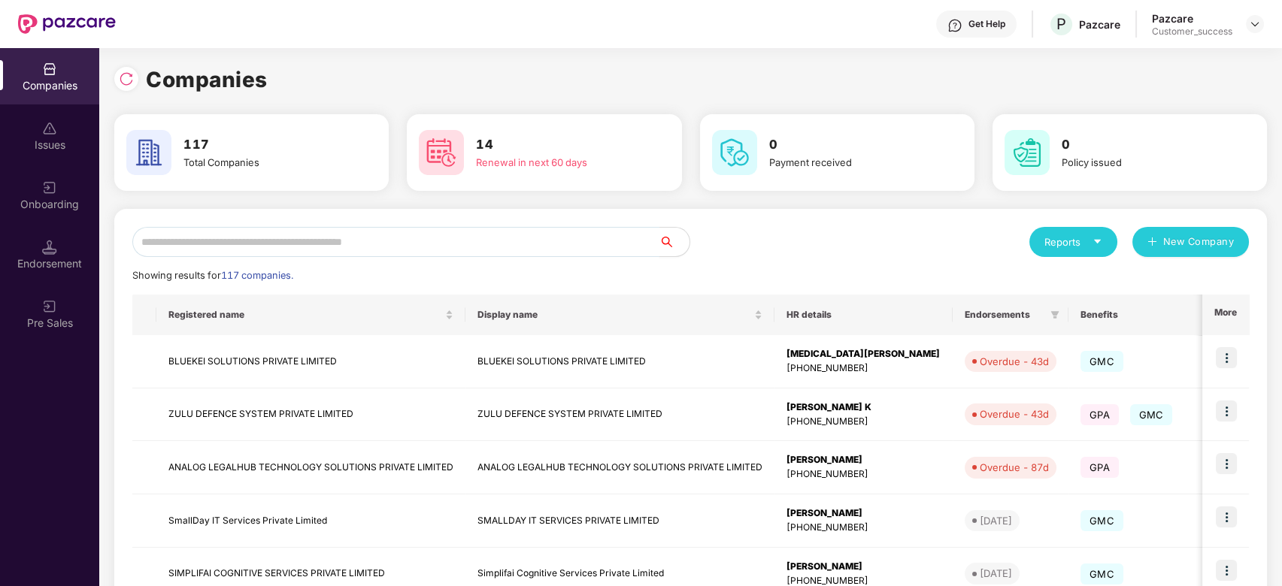
click at [420, 238] on input "text" at bounding box center [395, 242] width 527 height 30
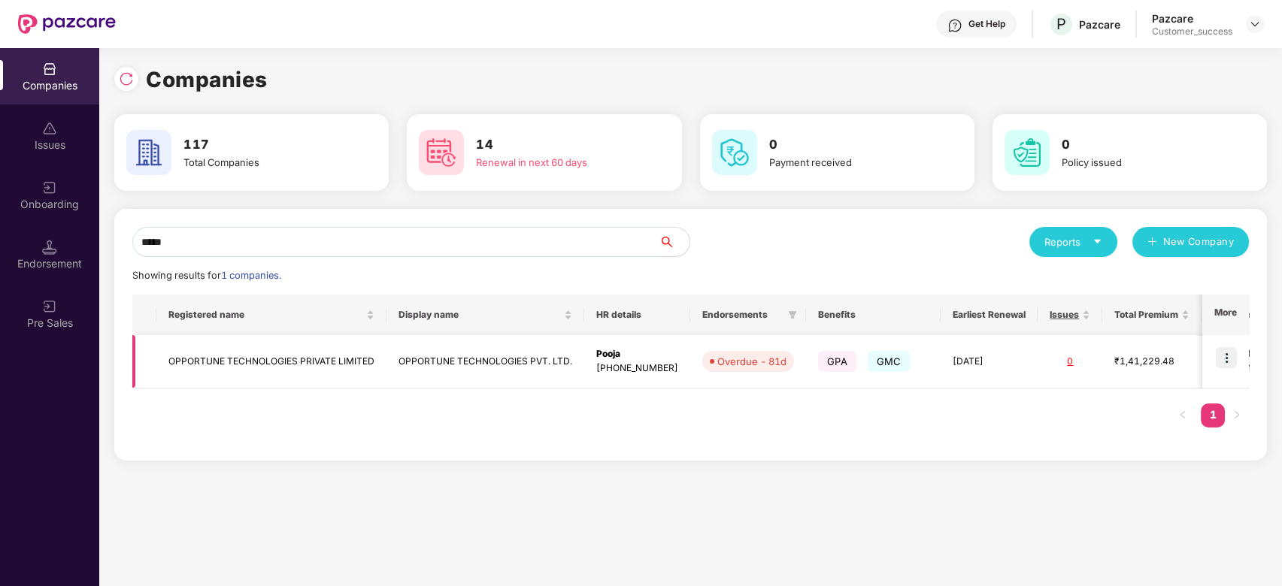
type input "*****"
click at [293, 354] on td "OPPORTUNE TECHNOLOGIES PRIVATE LIMITED" at bounding box center [271, 361] width 230 height 53
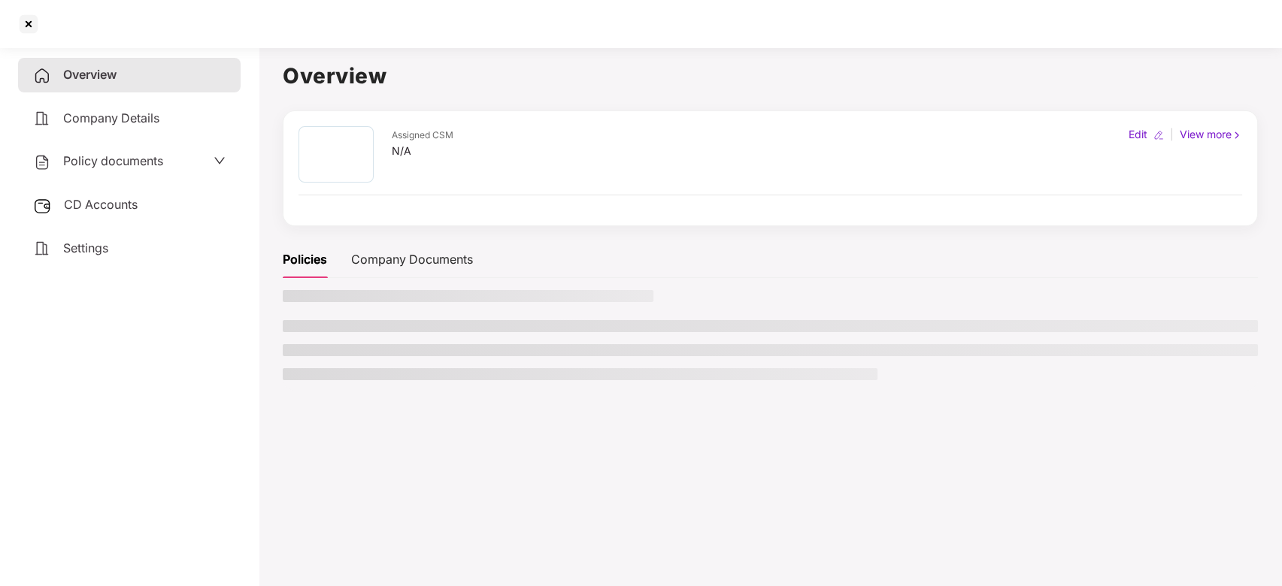
click at [293, 354] on li at bounding box center [770, 350] width 975 height 12
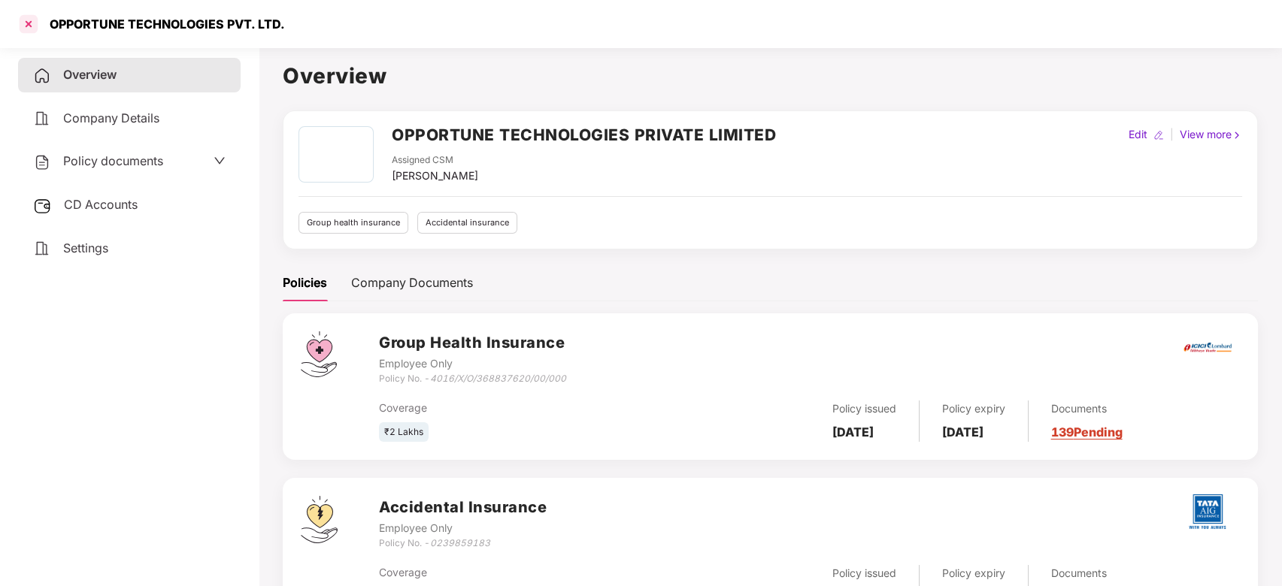
click at [30, 21] on div at bounding box center [29, 24] width 24 height 24
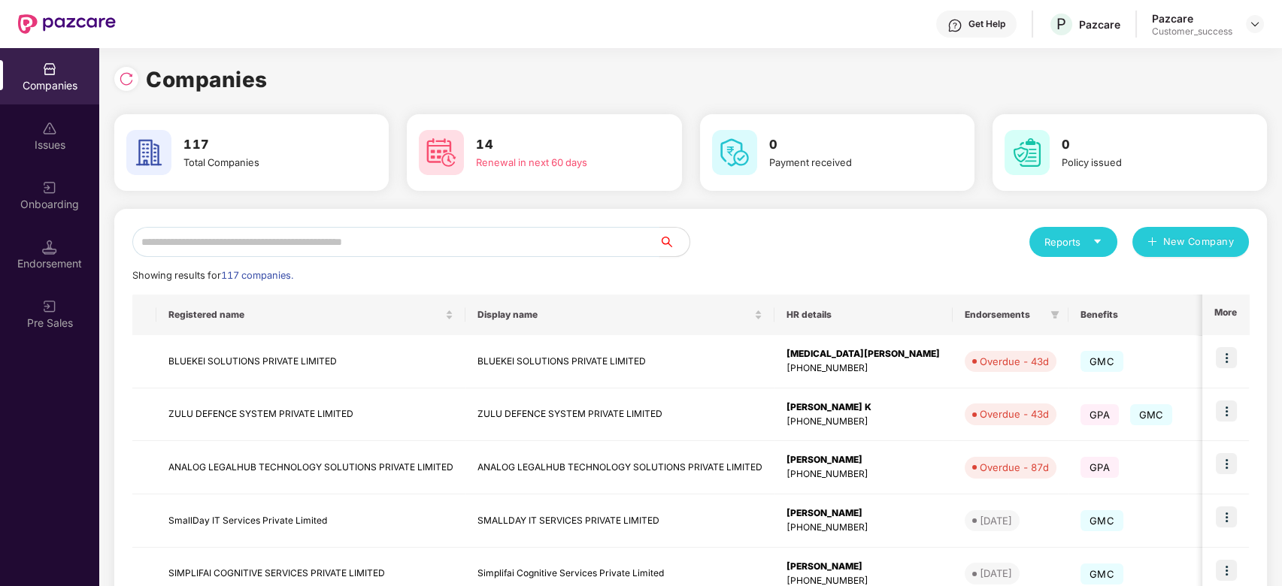
click at [223, 238] on input "text" at bounding box center [395, 242] width 527 height 30
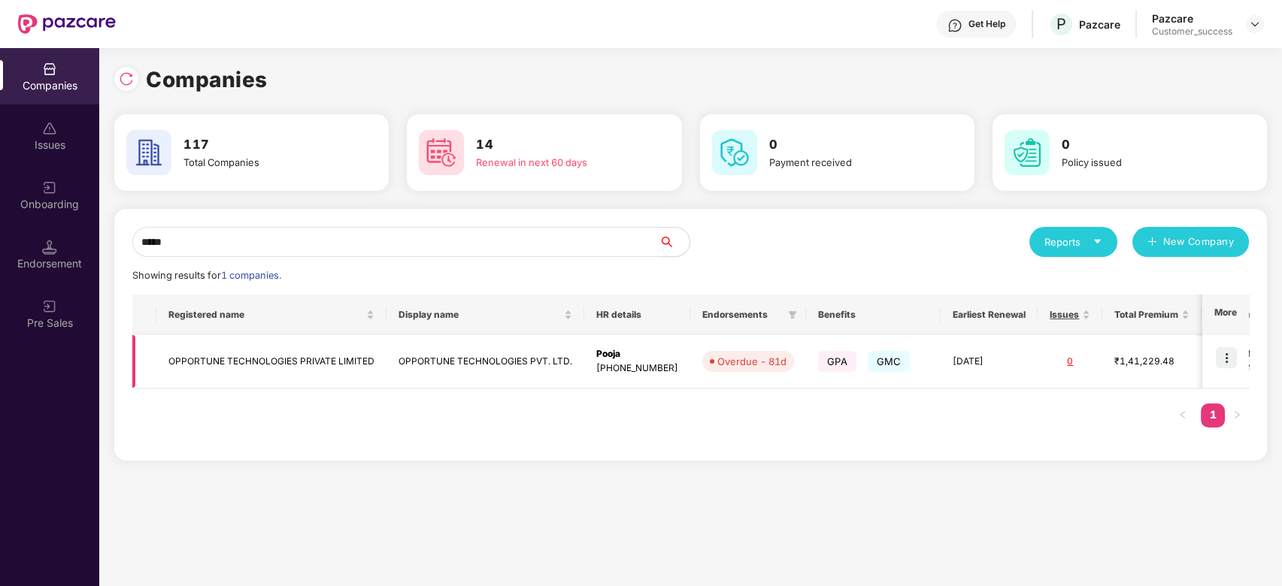
type input "*****"
click at [1224, 356] on img at bounding box center [1225, 357] width 21 height 21
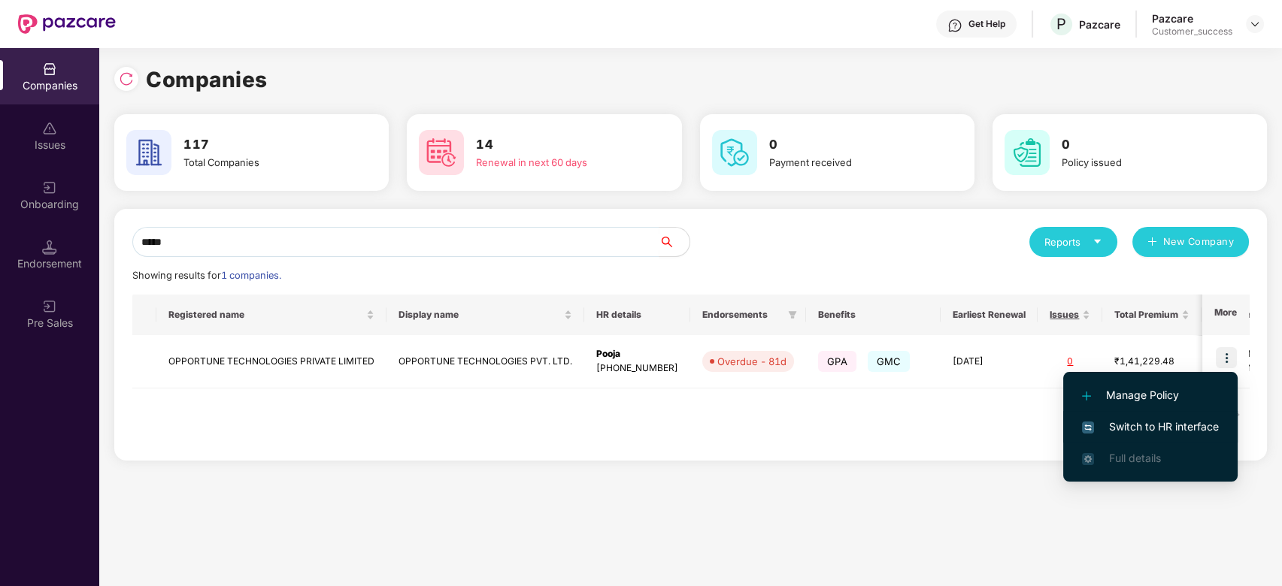
click at [1113, 422] on span "Switch to HR interface" at bounding box center [1150, 427] width 137 height 17
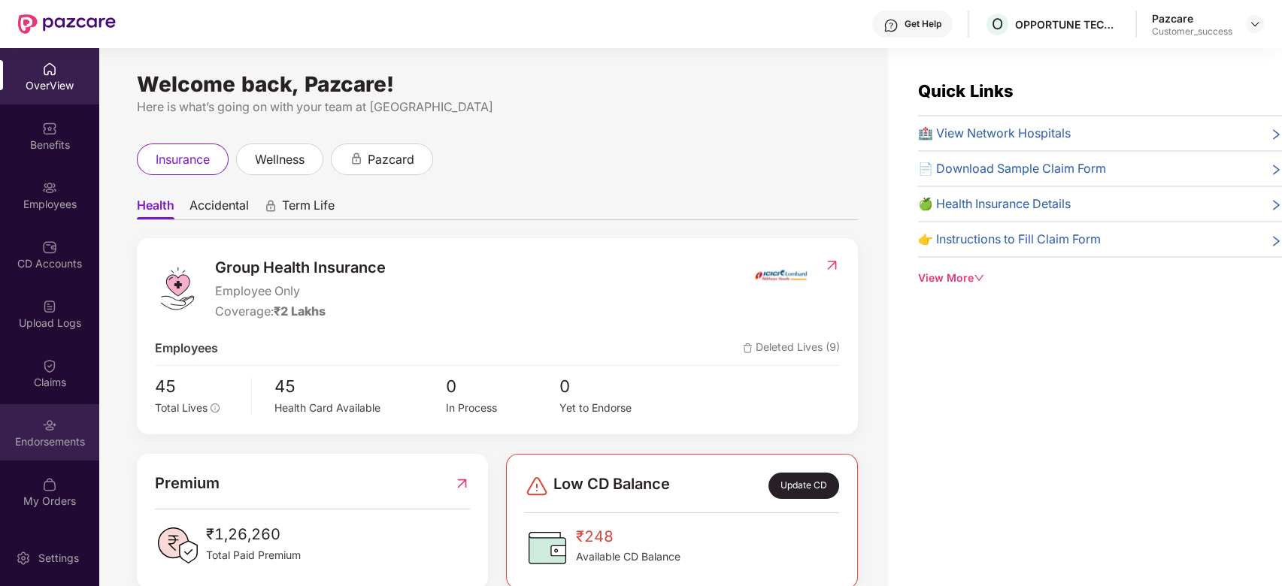
click at [44, 425] on img at bounding box center [49, 425] width 15 height 15
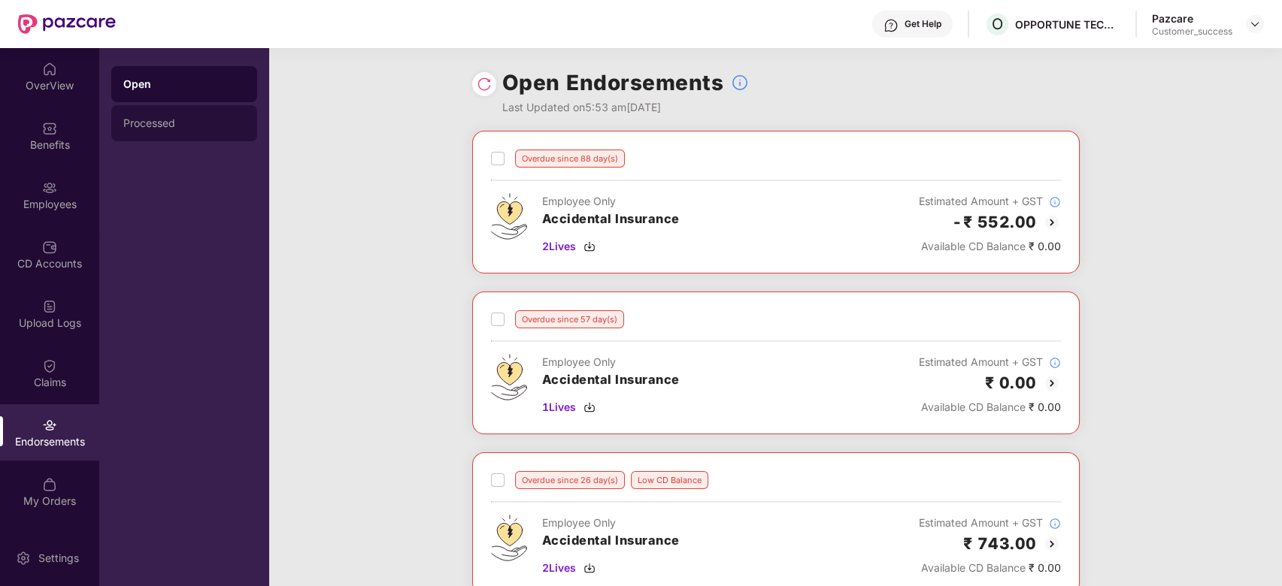
click at [186, 123] on div "Processed" at bounding box center [184, 123] width 122 height 12
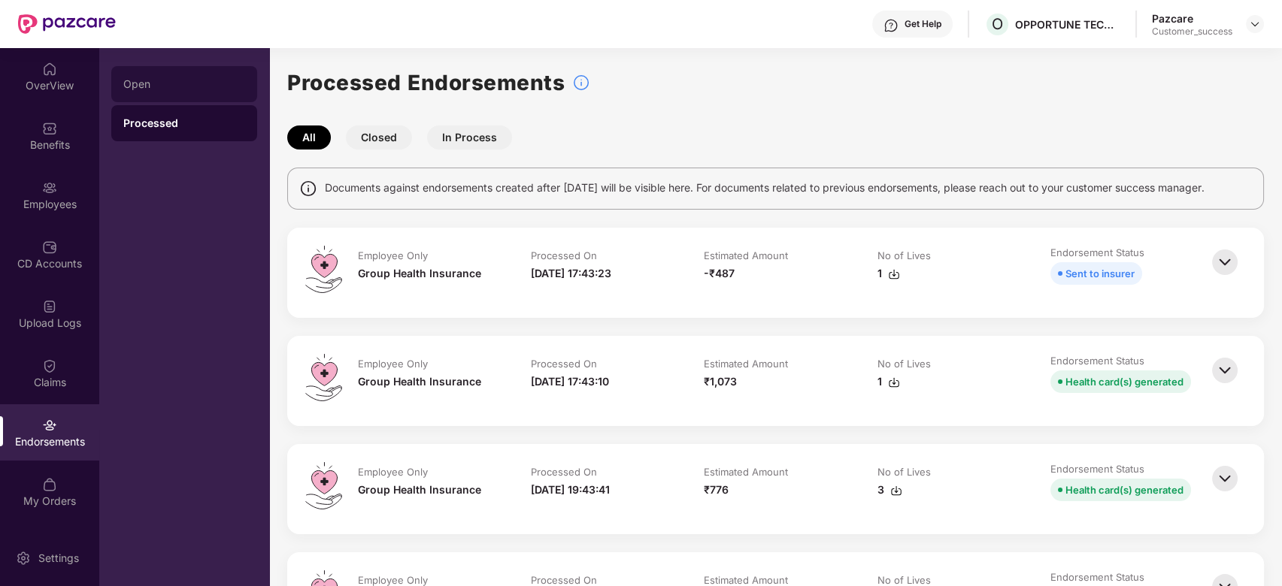
click at [165, 86] on div "Open" at bounding box center [184, 84] width 122 height 12
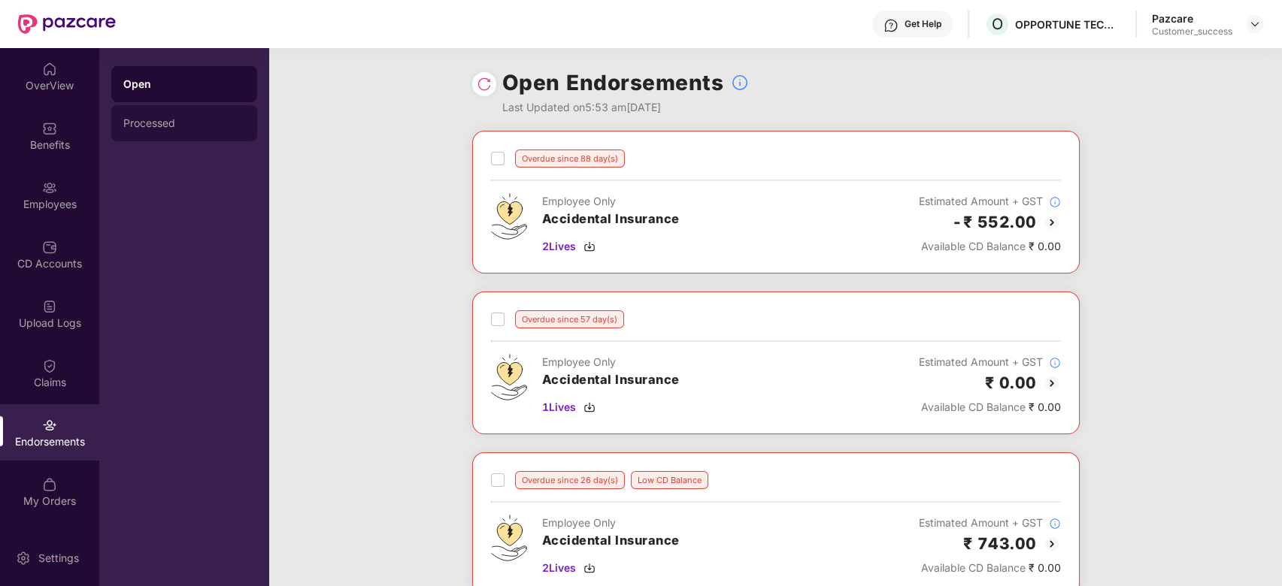
click at [161, 123] on div "Processed" at bounding box center [184, 123] width 122 height 12
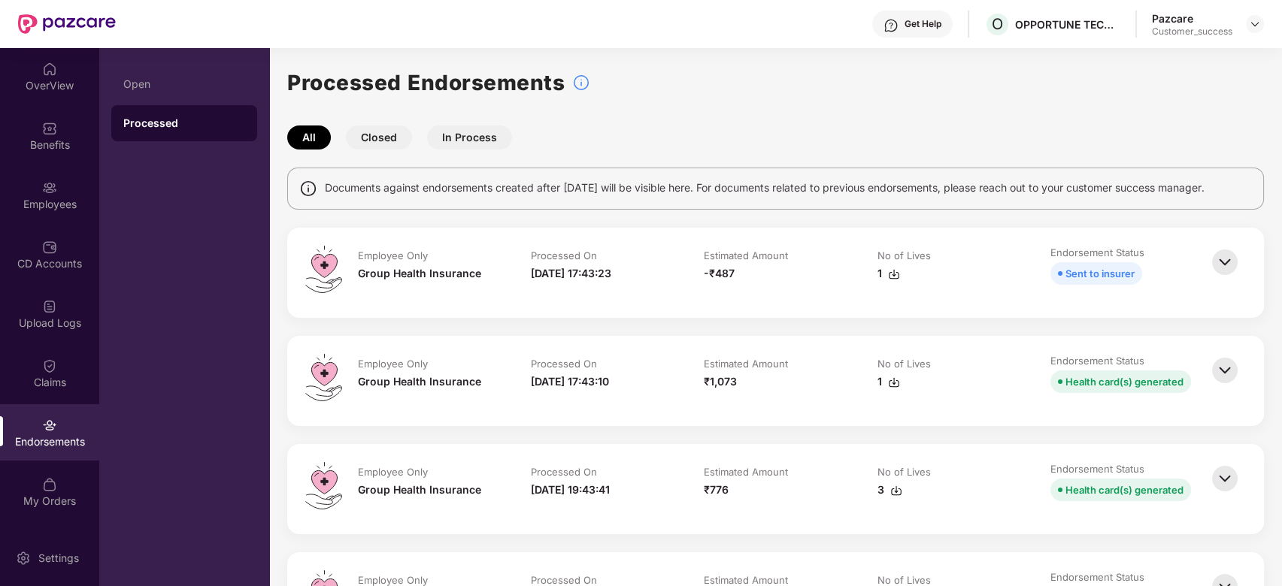
click at [473, 141] on button "In Process" at bounding box center [469, 138] width 85 height 24
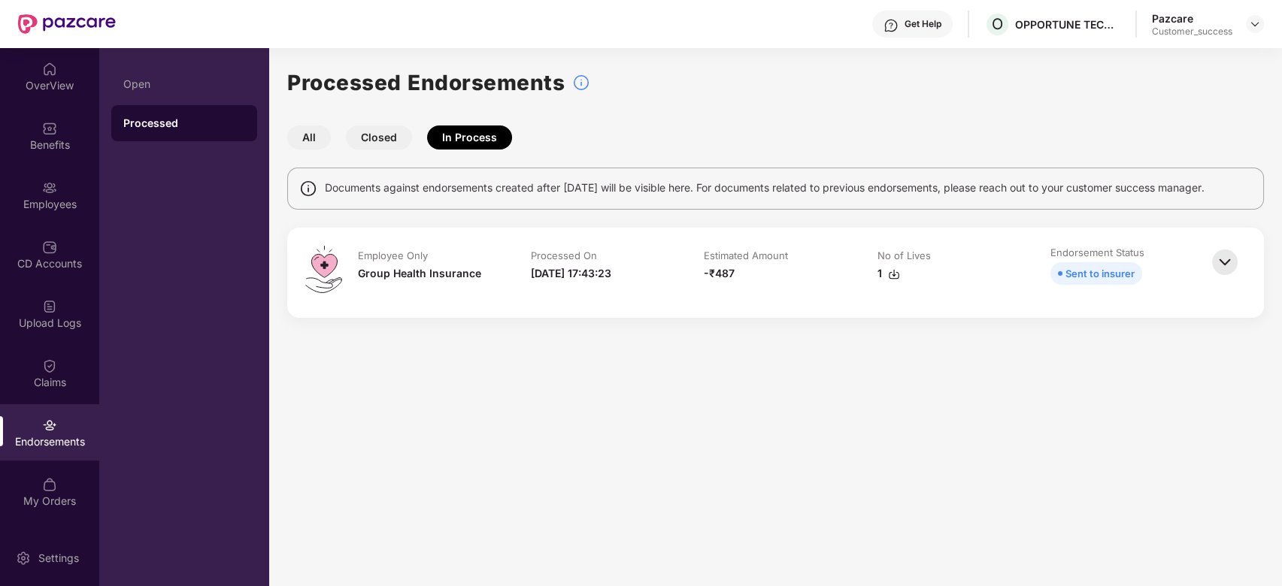
click at [305, 135] on button "All" at bounding box center [309, 138] width 44 height 24
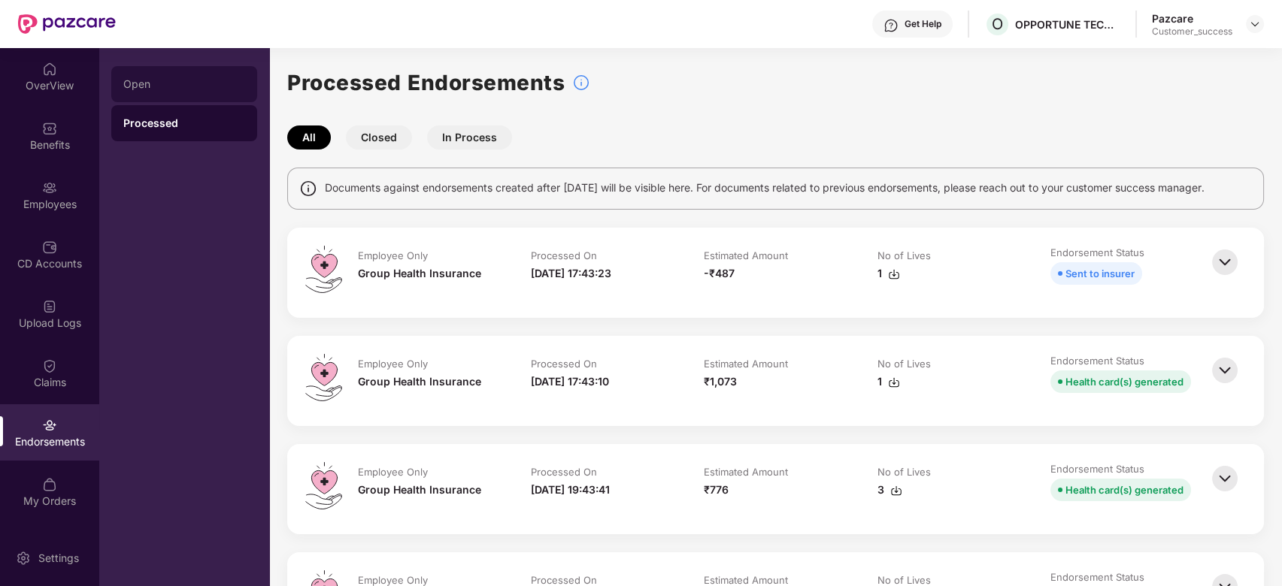
click at [160, 84] on div "Open" at bounding box center [184, 84] width 122 height 12
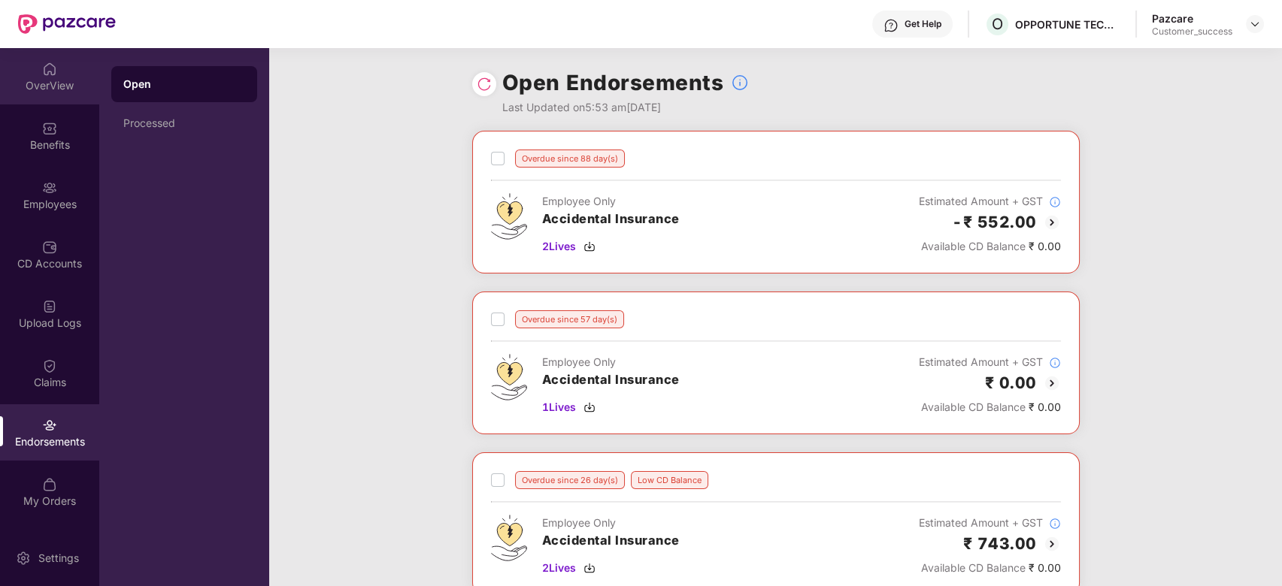
click at [48, 72] on img at bounding box center [49, 69] width 15 height 15
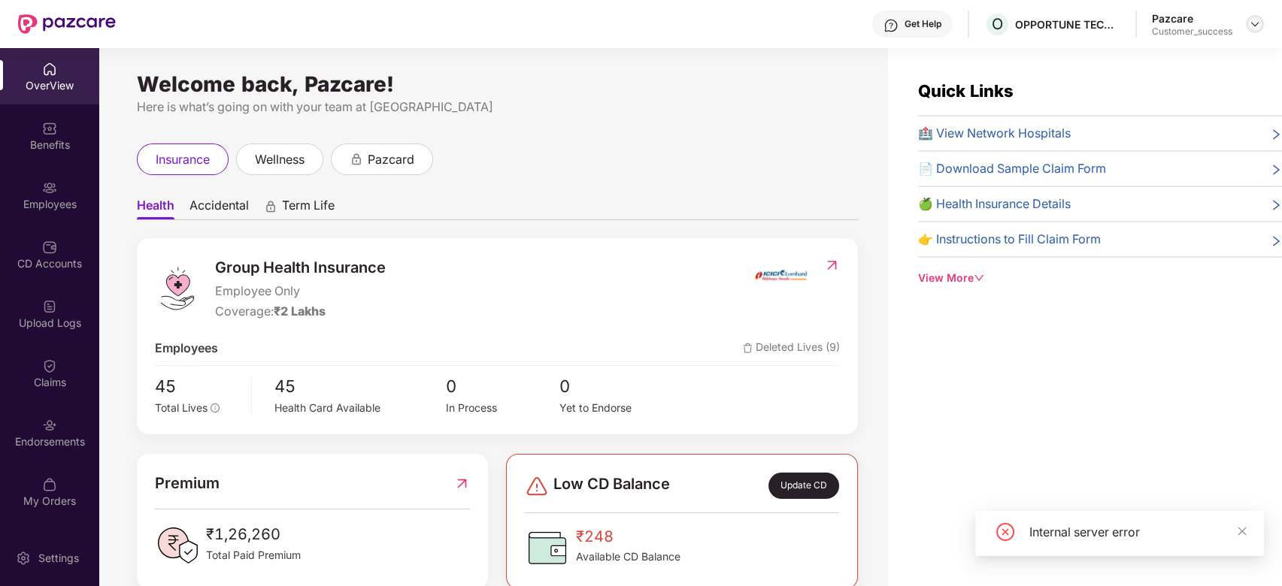
click at [1254, 23] on img at bounding box center [1255, 24] width 12 height 12
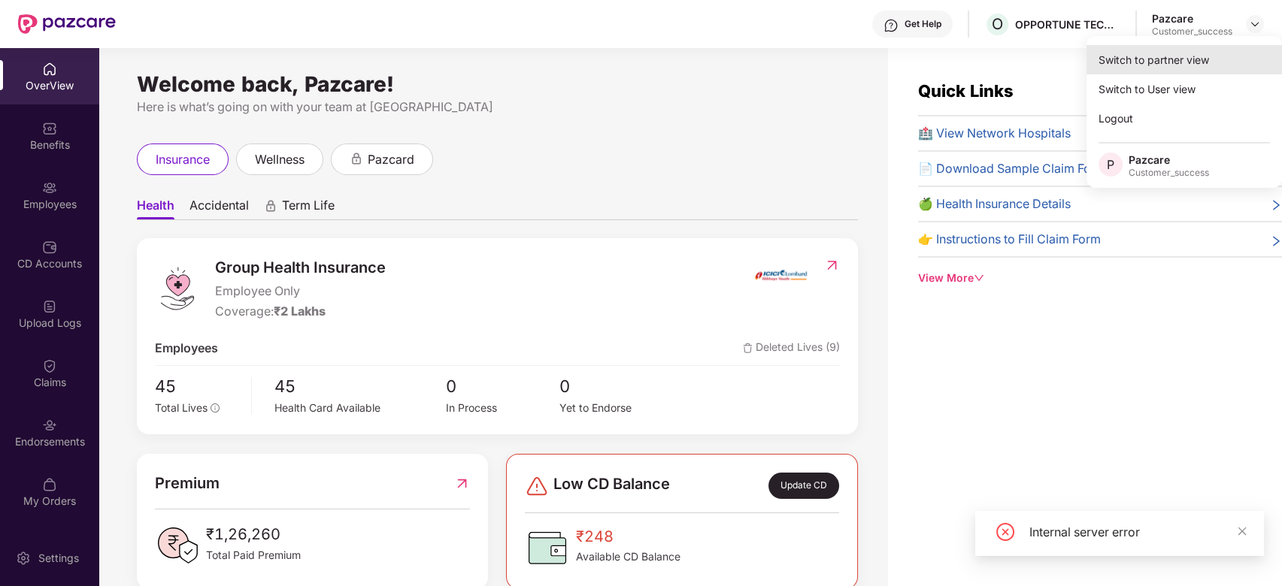
click at [1152, 57] on div "Switch to partner view" at bounding box center [1183, 59] width 195 height 29
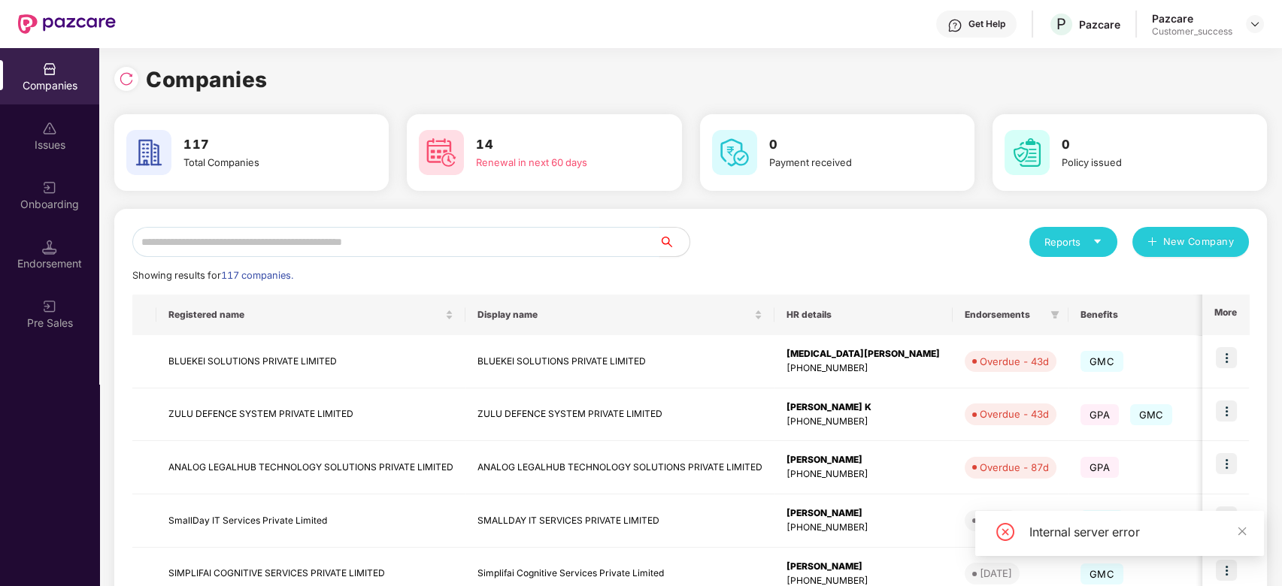
click at [501, 235] on input "text" at bounding box center [395, 242] width 527 height 30
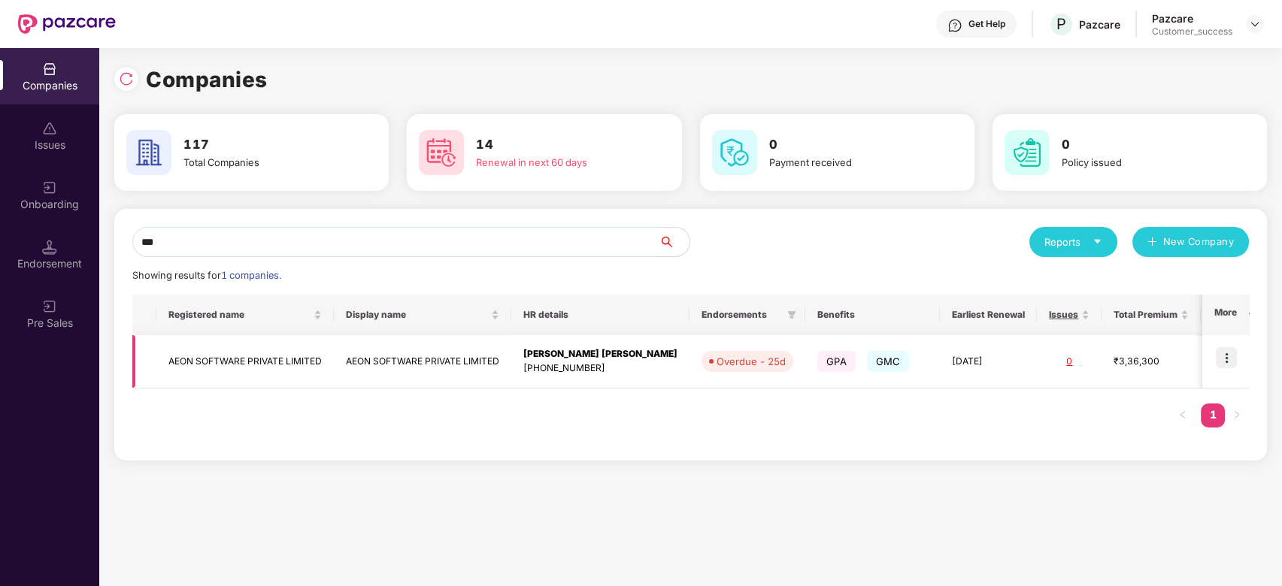
type input "***"
click at [1228, 361] on img at bounding box center [1225, 357] width 21 height 21
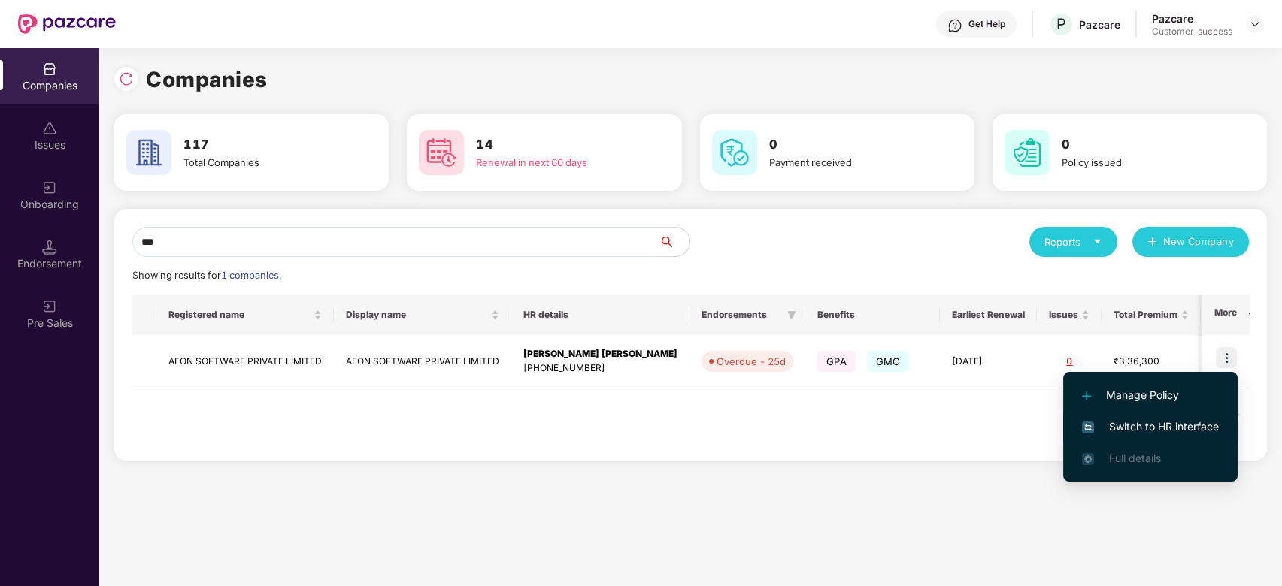
click at [1143, 424] on span "Switch to HR interface" at bounding box center [1150, 427] width 137 height 17
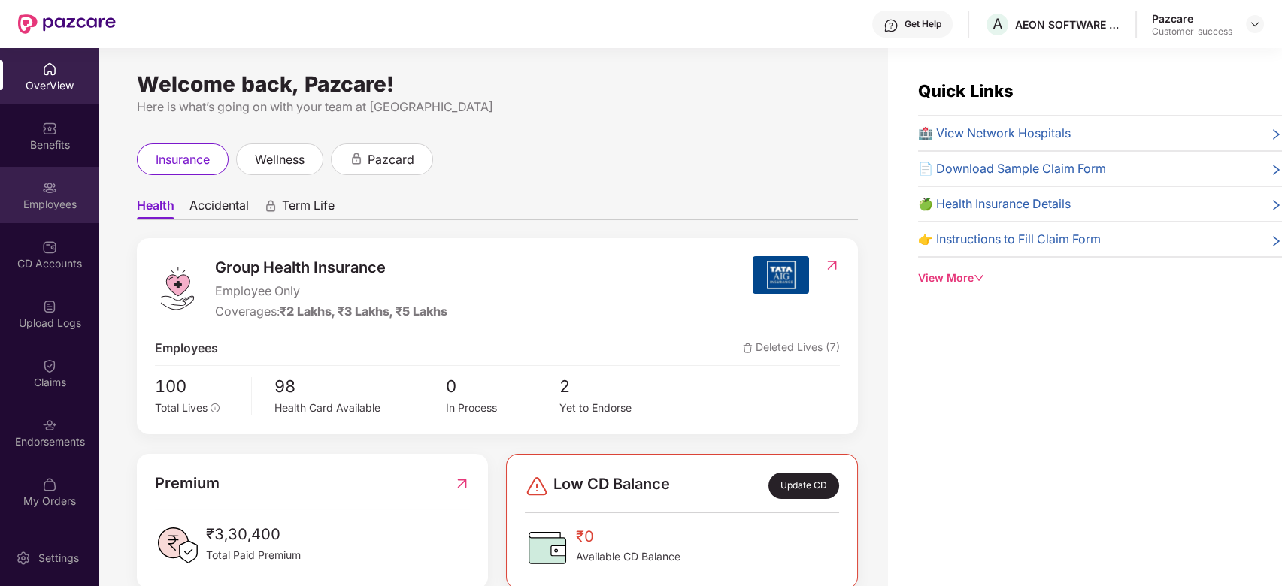
click at [53, 204] on div "Employees" at bounding box center [49, 204] width 99 height 15
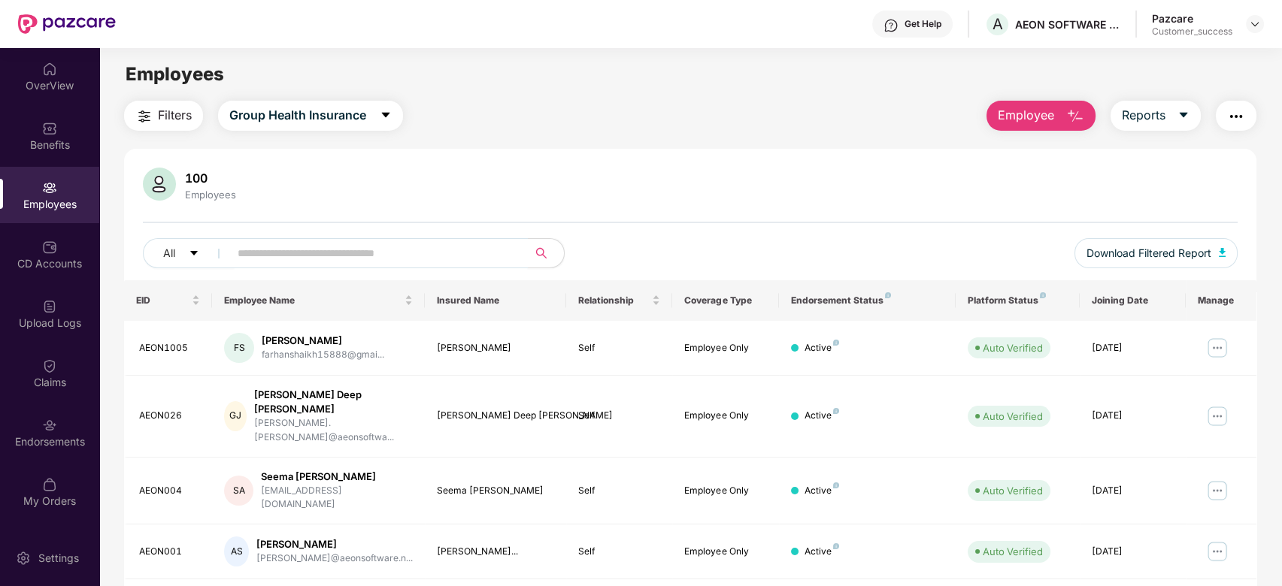
click at [245, 250] on input "text" at bounding box center [373, 253] width 270 height 23
paste input "*******"
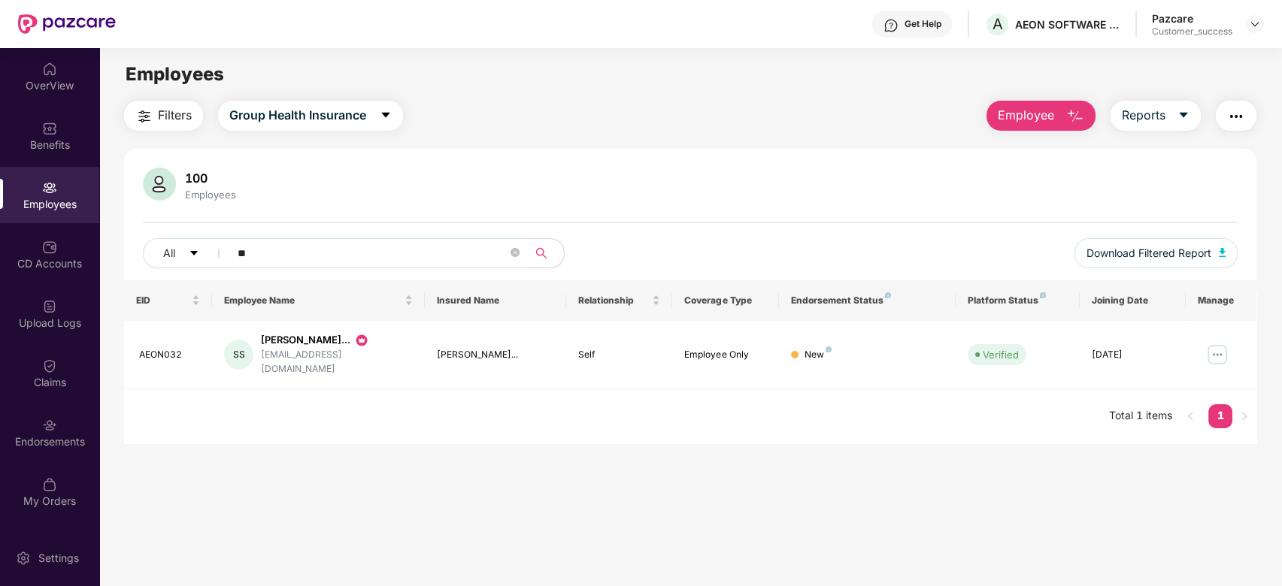
type input "*"
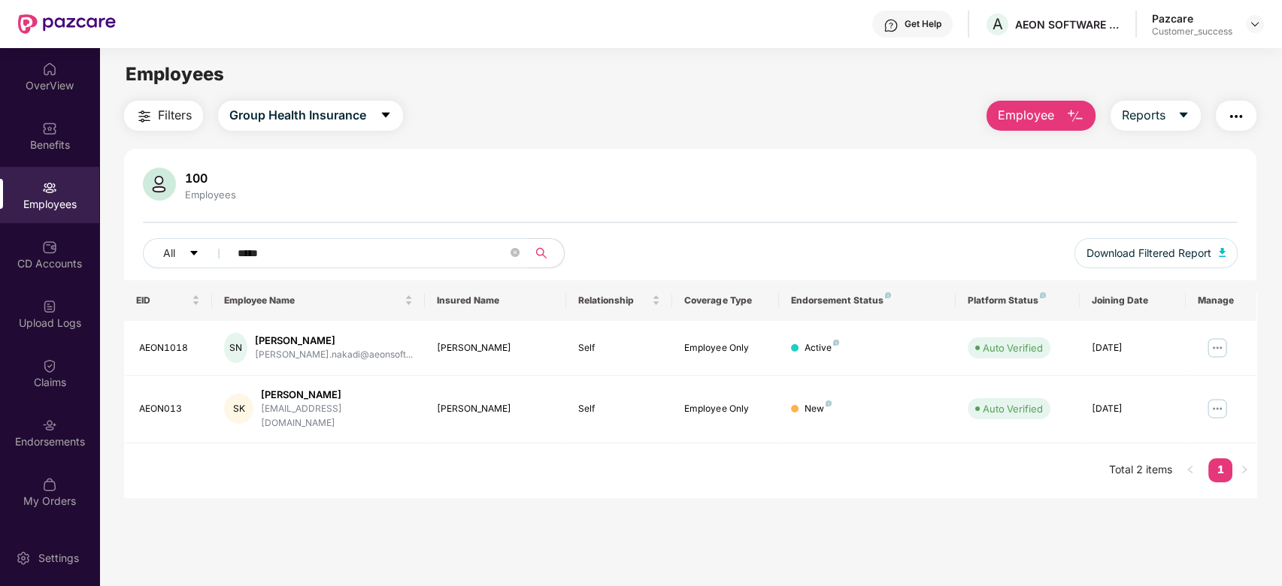
type input "*****"
click at [422, 459] on div "EID Employee Name Insured Name Relationship Coverage Type Endorsement Status Pl…" at bounding box center [690, 388] width 1133 height 217
